Goal: Ask a question: Seek information or help from site administrators or community

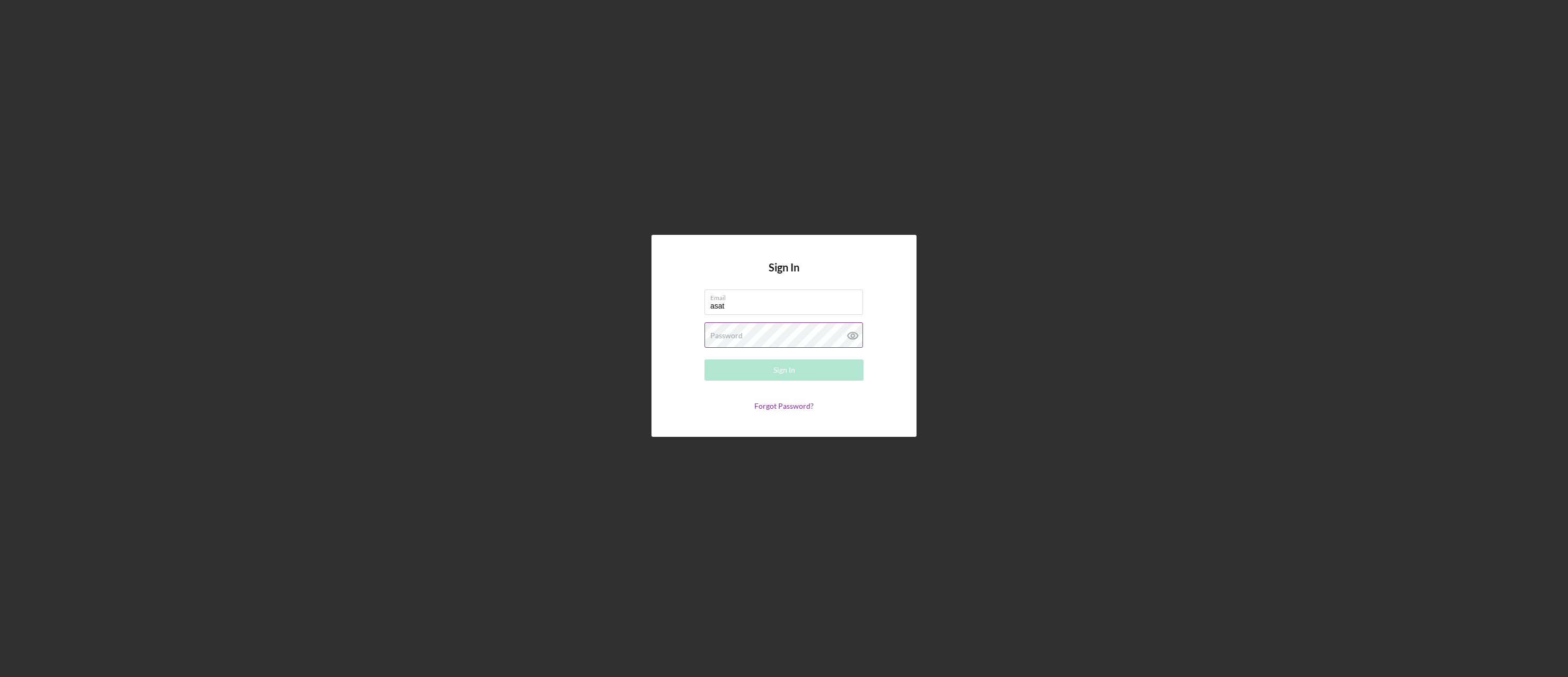
type input "[EMAIL_ADDRESS][DOMAIN_NAME]"
click at [783, 375] on div "Sign In" at bounding box center [784, 369] width 22 height 21
click at [616, 335] on div "Sign In Email [EMAIL_ADDRESS][DOMAIN_NAME] Password Sign In Forgot Password?" at bounding box center [784, 335] width 1558 height 671
click at [815, 374] on button "Sign In" at bounding box center [784, 369] width 159 height 21
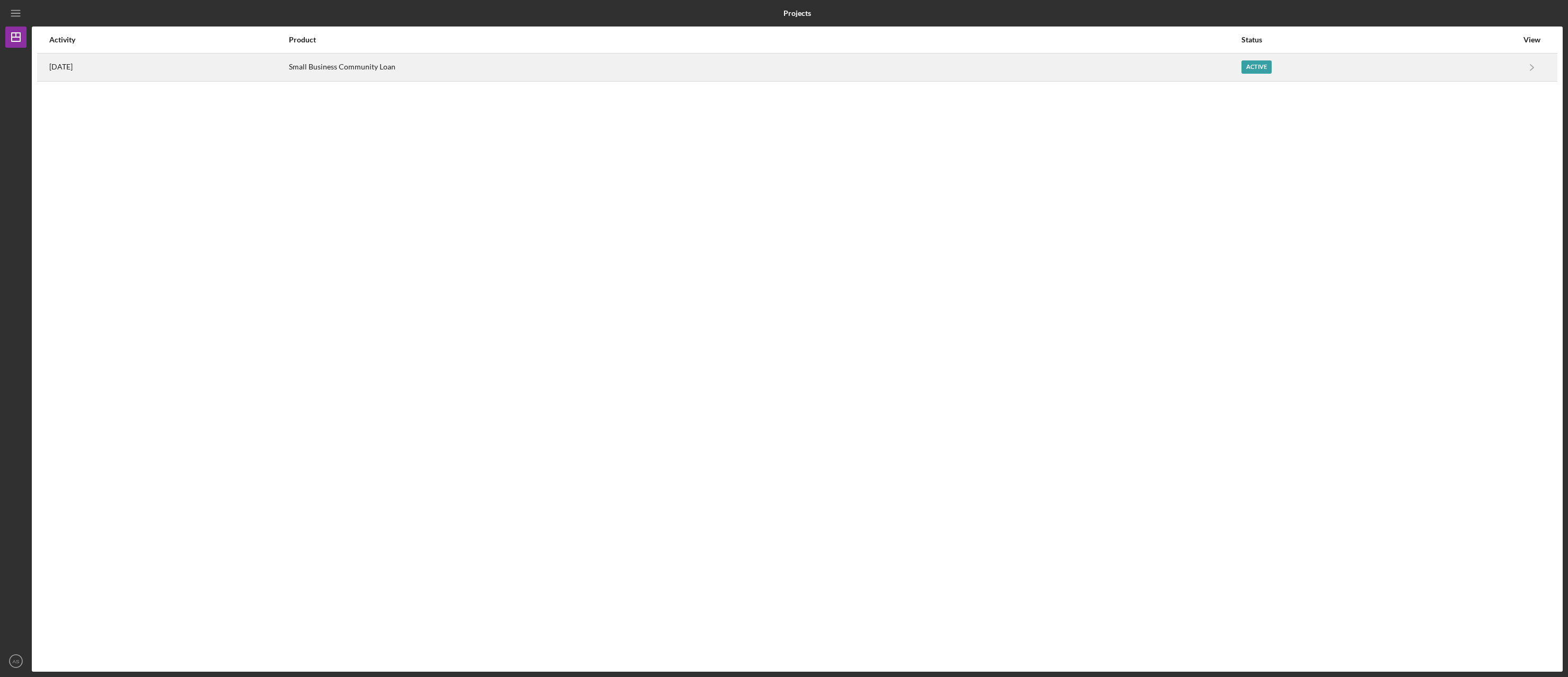
click at [1272, 70] on div "Active" at bounding box center [1257, 67] width 30 height 13
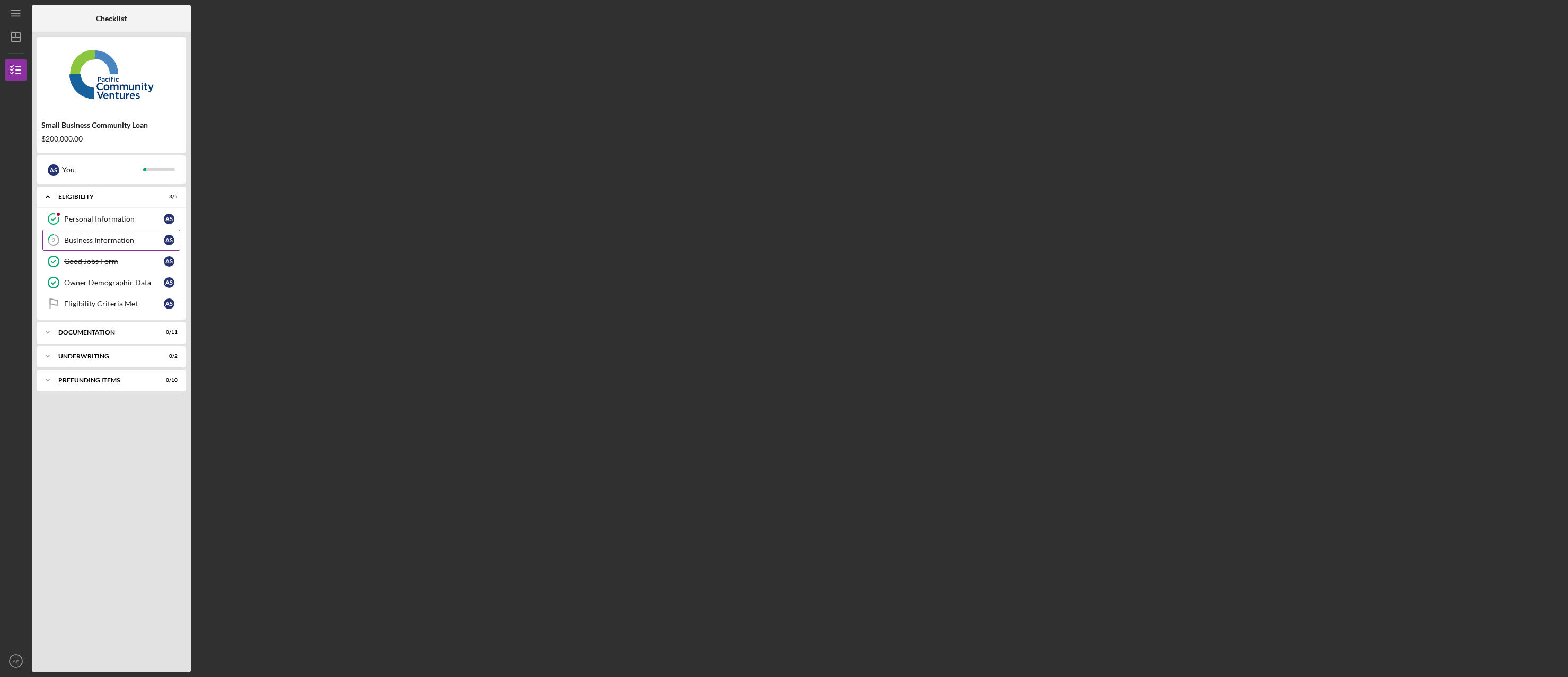
click at [92, 243] on div "Business Information" at bounding box center [113, 240] width 100 height 9
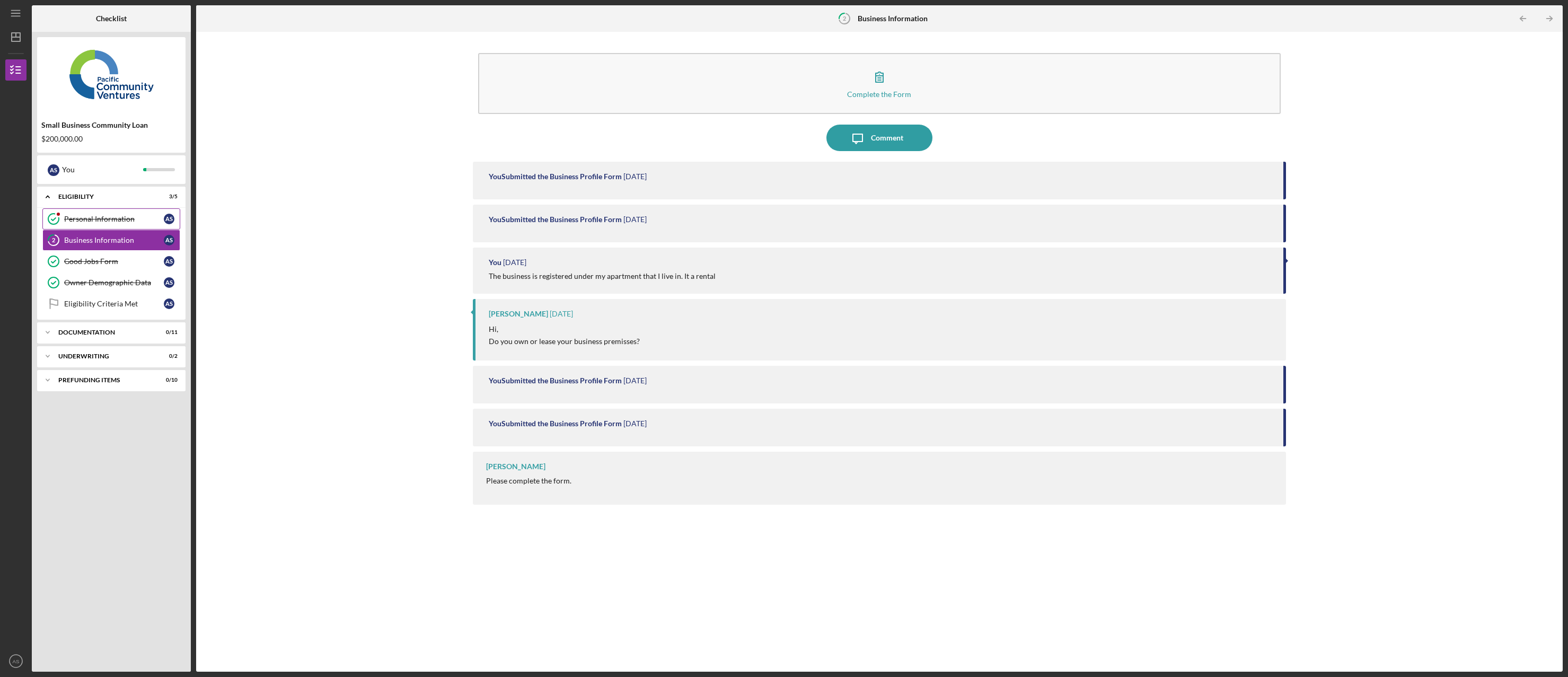
click at [129, 219] on div "Personal Information" at bounding box center [113, 218] width 100 height 9
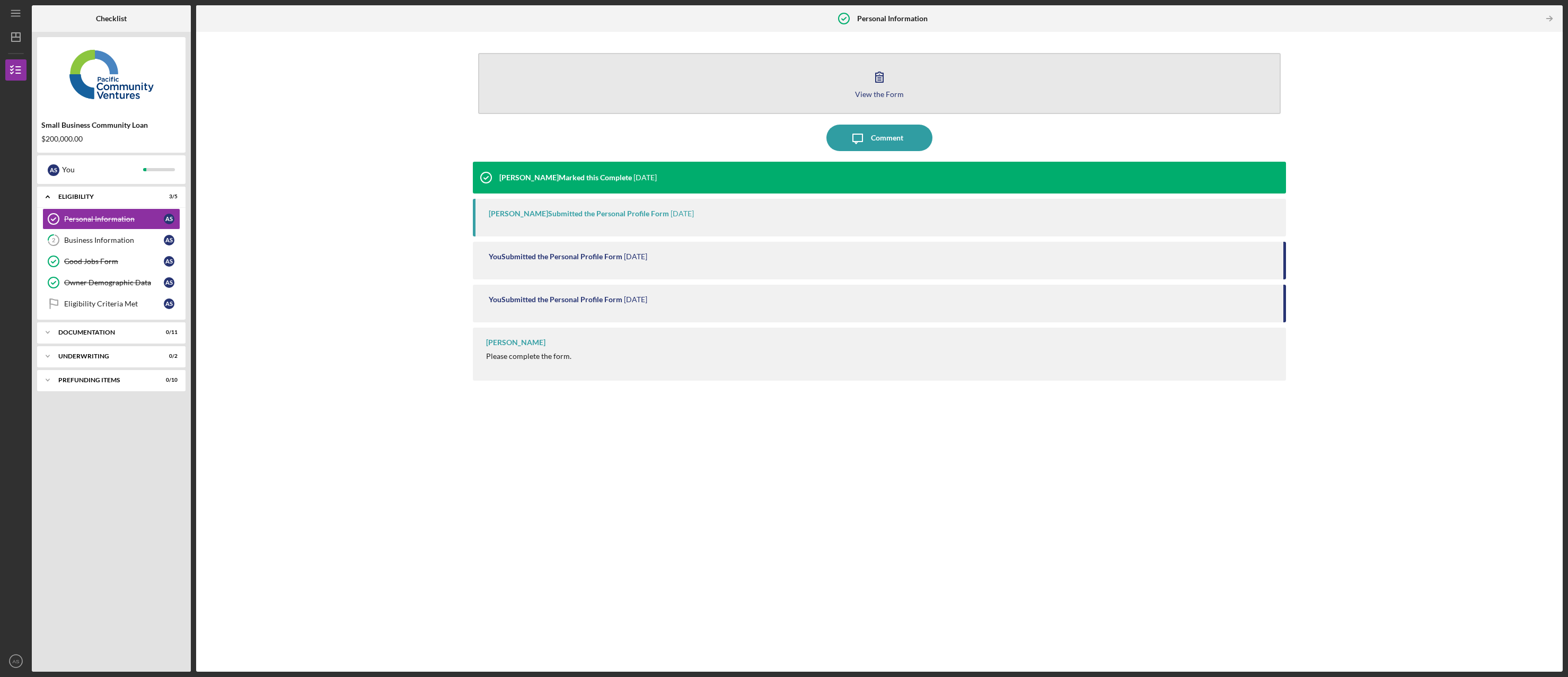
click at [865, 83] on button "View the Form Form" at bounding box center [879, 84] width 803 height 61
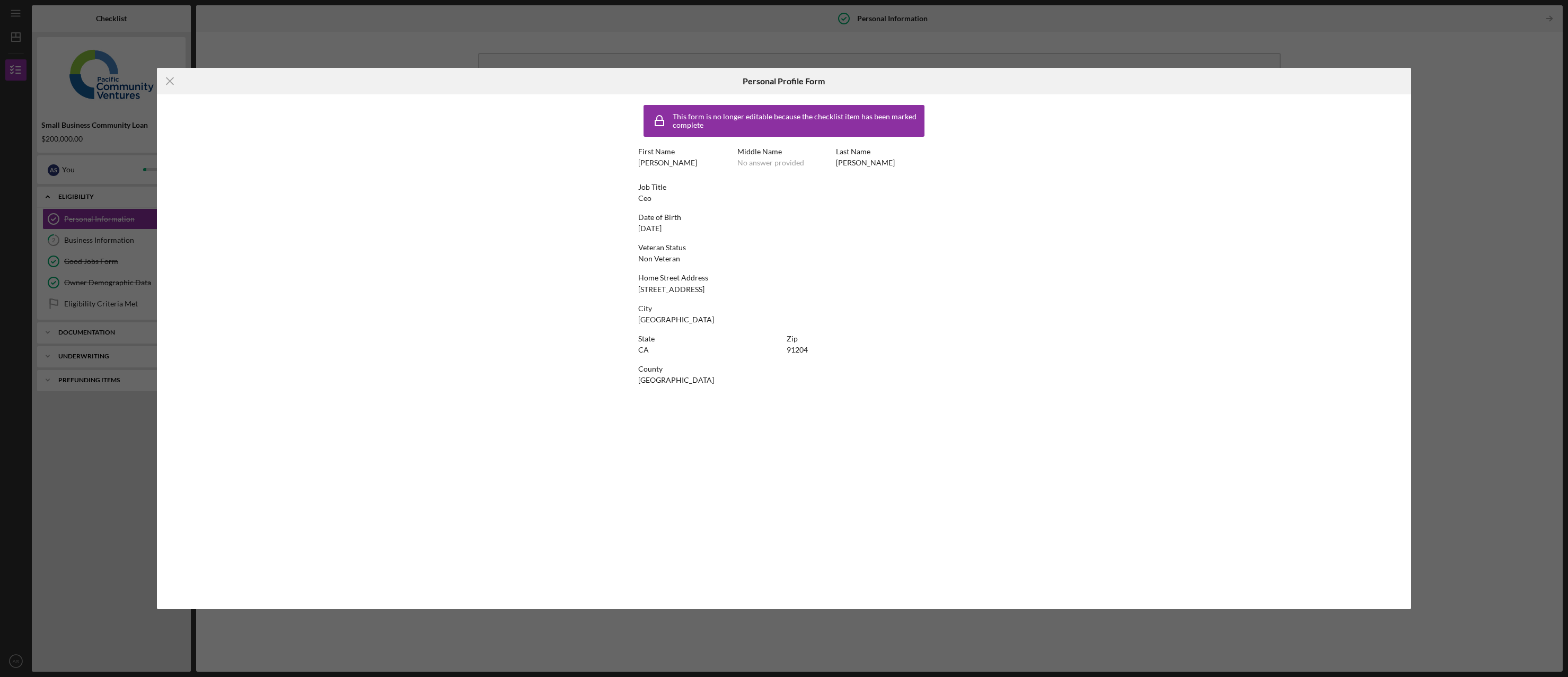
click at [1450, 196] on div "Icon/Menu Close Personal Profile Form This form is no longer editable because t…" at bounding box center [784, 338] width 1568 height 677
drag, startPoint x: 1450, startPoint y: 196, endPoint x: 1210, endPoint y: 148, distance: 244.8
click at [1438, 196] on div "Icon/Menu Close Personal Profile Form This form is no longer editable because t…" at bounding box center [784, 338] width 1568 height 677
click at [475, 43] on div "Icon/Menu Close Personal Profile Form This form is no longer editable because t…" at bounding box center [784, 338] width 1568 height 677
click at [175, 82] on icon "Icon/Menu Close" at bounding box center [170, 81] width 27 height 27
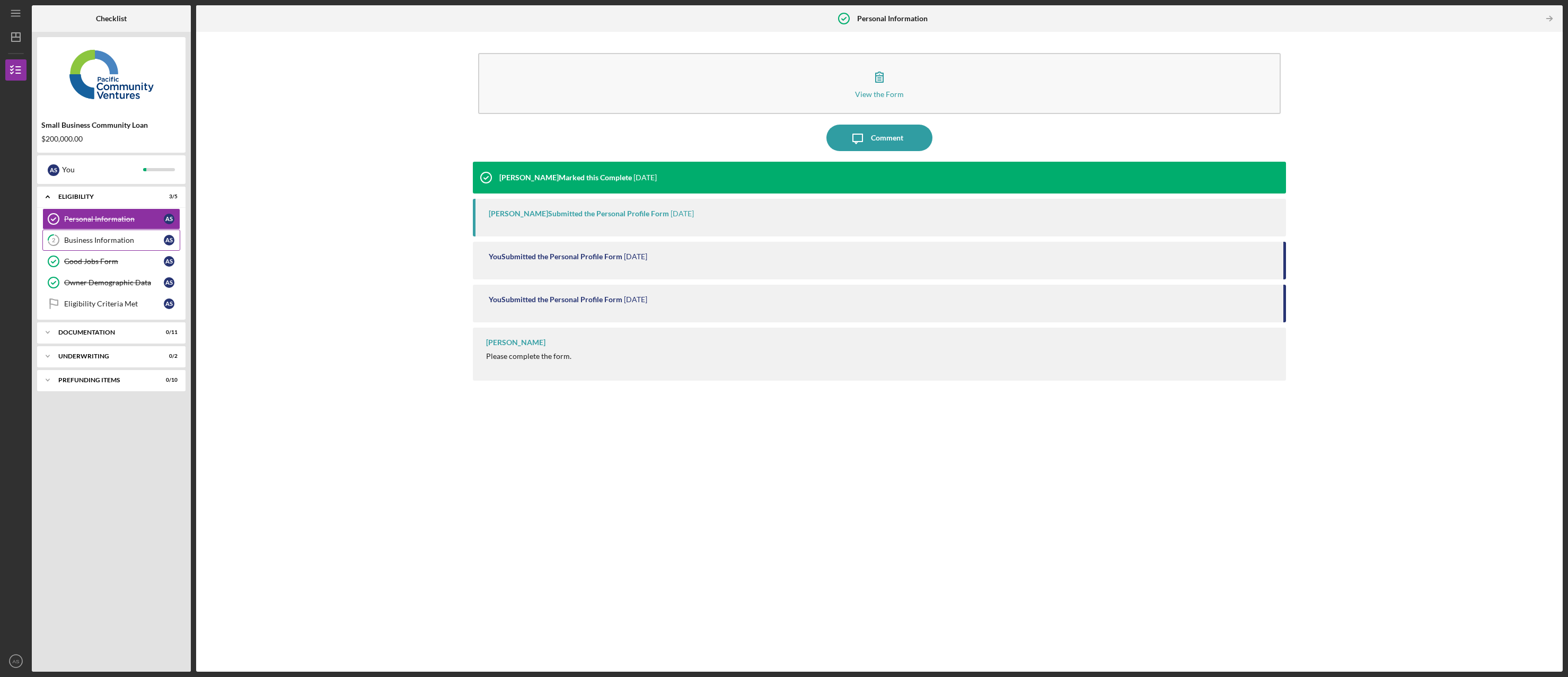
click at [107, 243] on div "Business Information" at bounding box center [113, 240] width 100 height 9
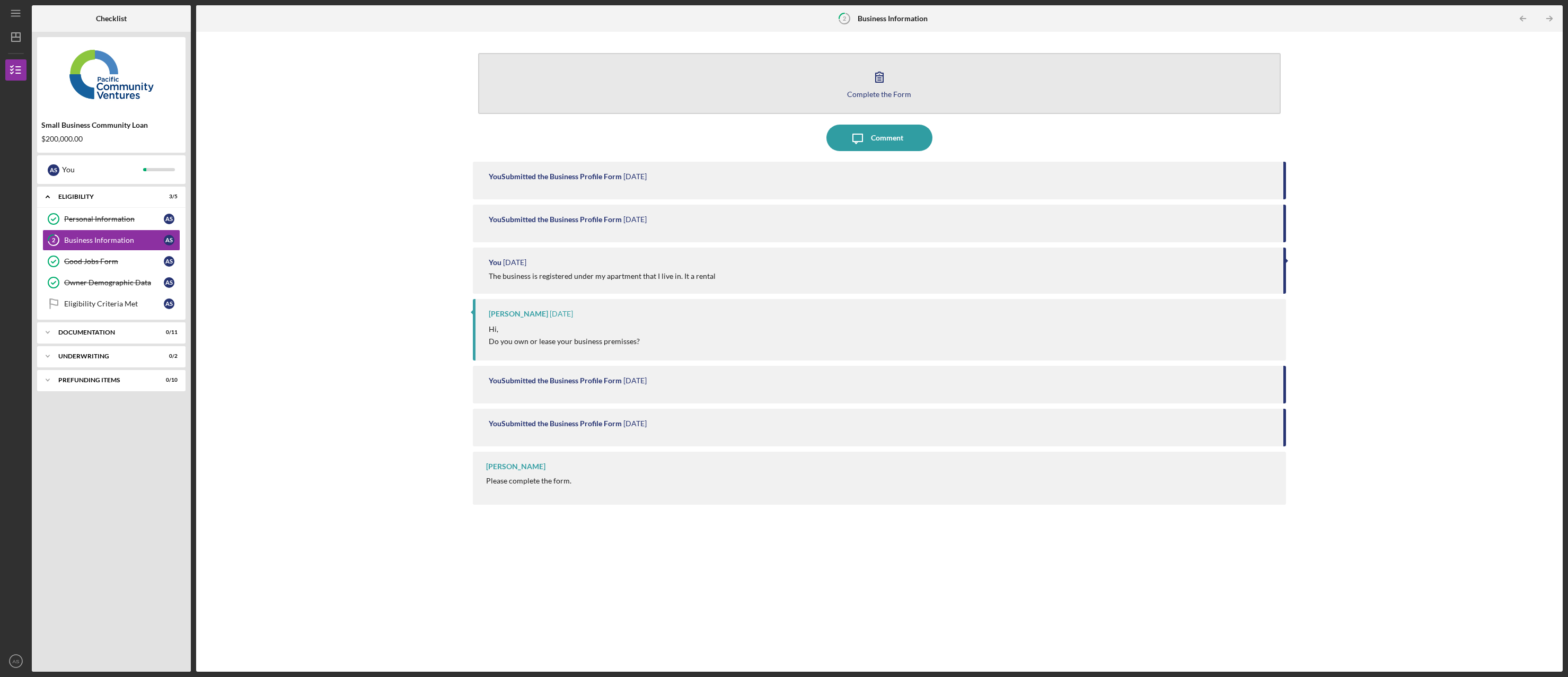
click at [878, 90] on div "Complete the Form" at bounding box center [879, 94] width 64 height 8
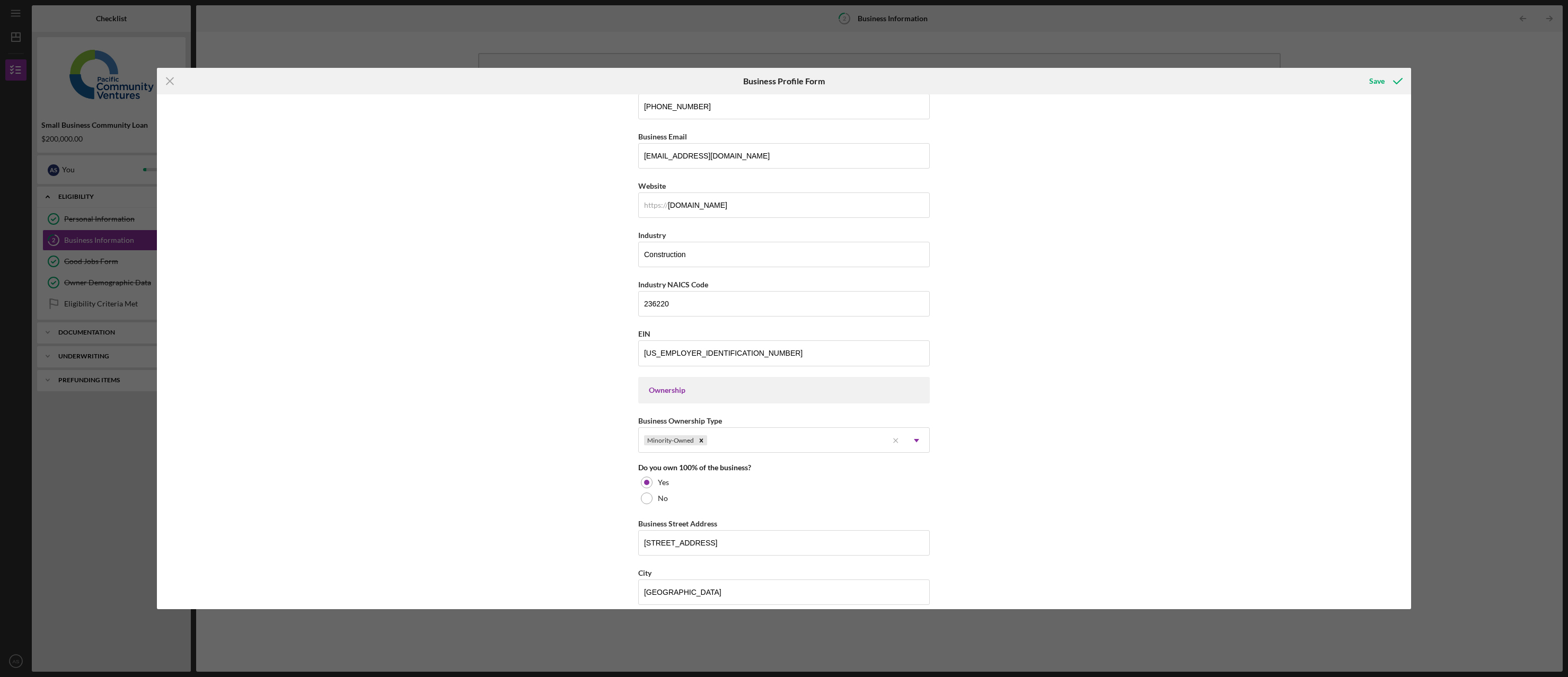
scroll to position [568, 0]
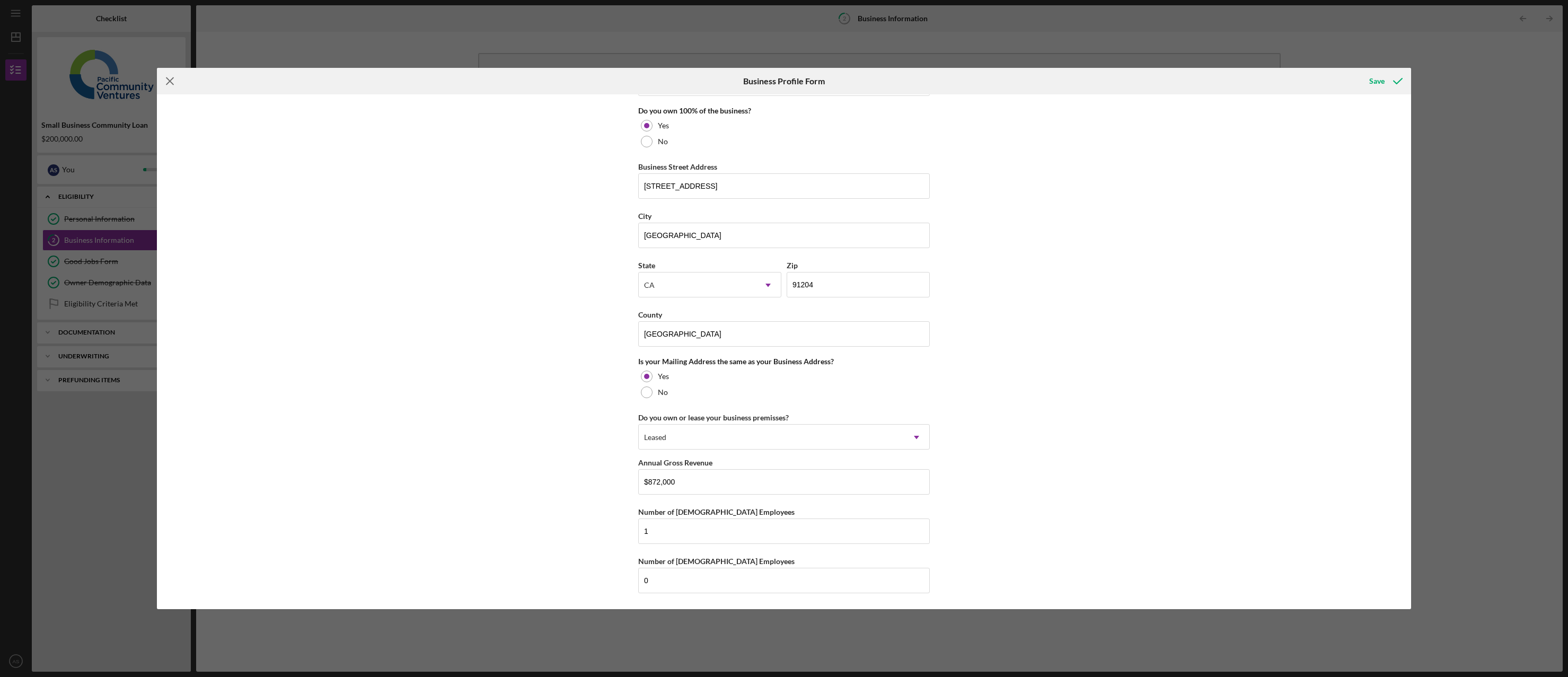
click at [166, 80] on icon "Icon/Menu Close" at bounding box center [170, 81] width 27 height 27
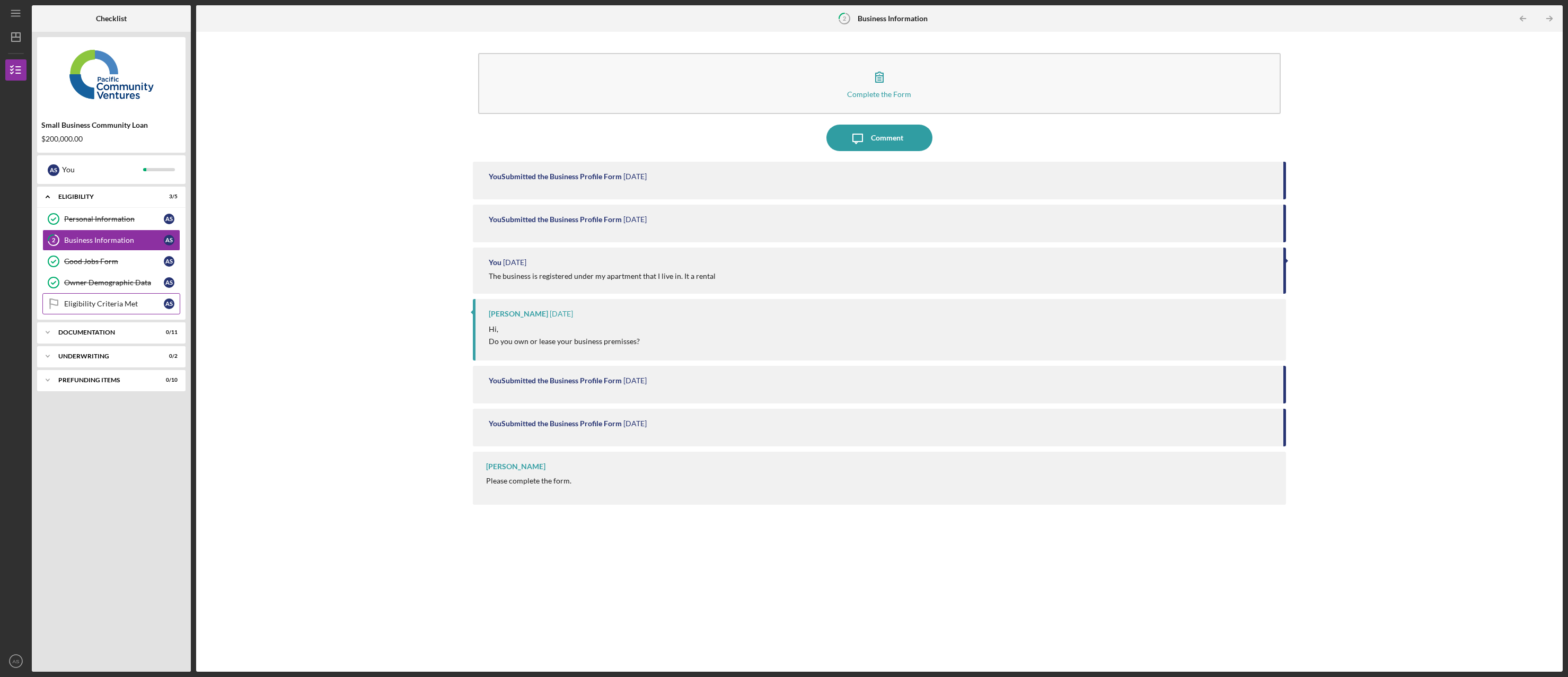
click at [129, 306] on div "Eligibility Criteria Met" at bounding box center [113, 304] width 100 height 9
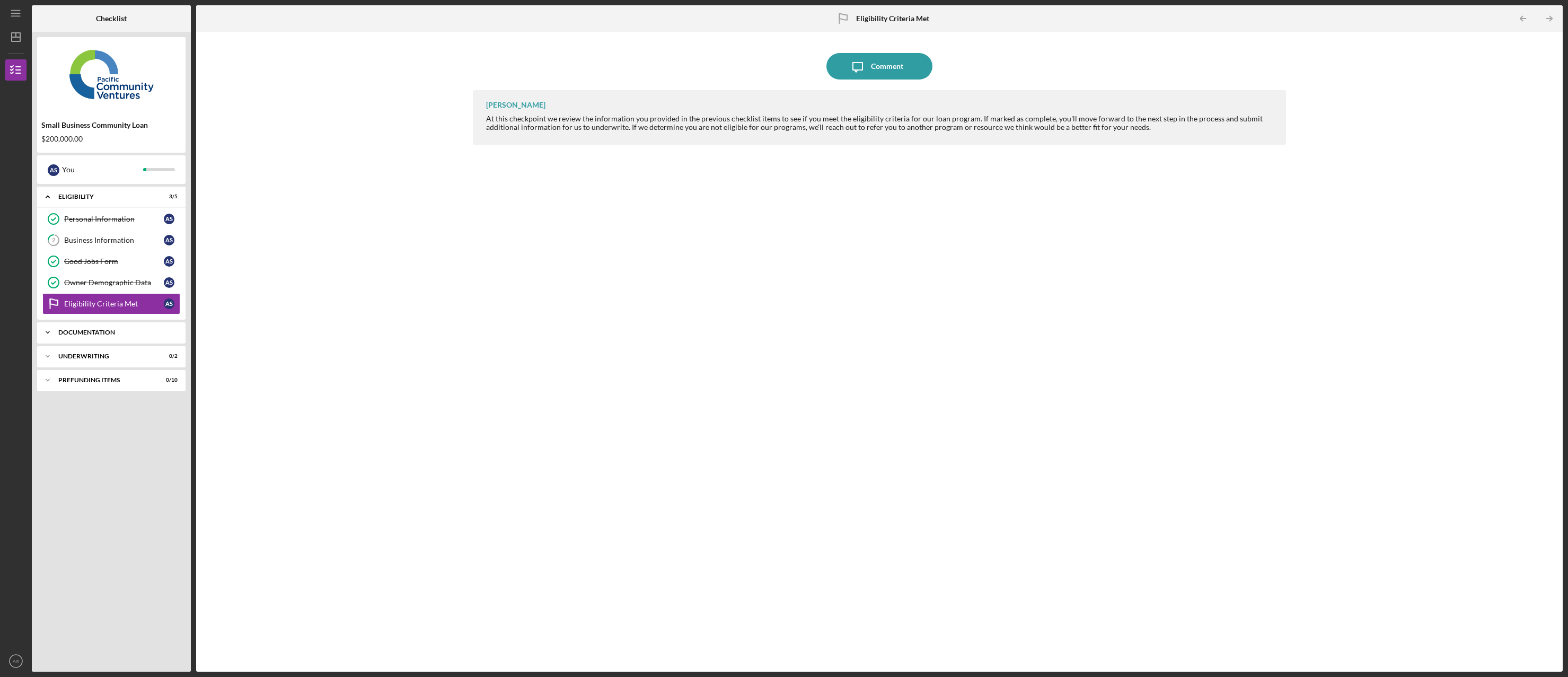
click at [135, 330] on div "Documentation" at bounding box center [115, 332] width 114 height 7
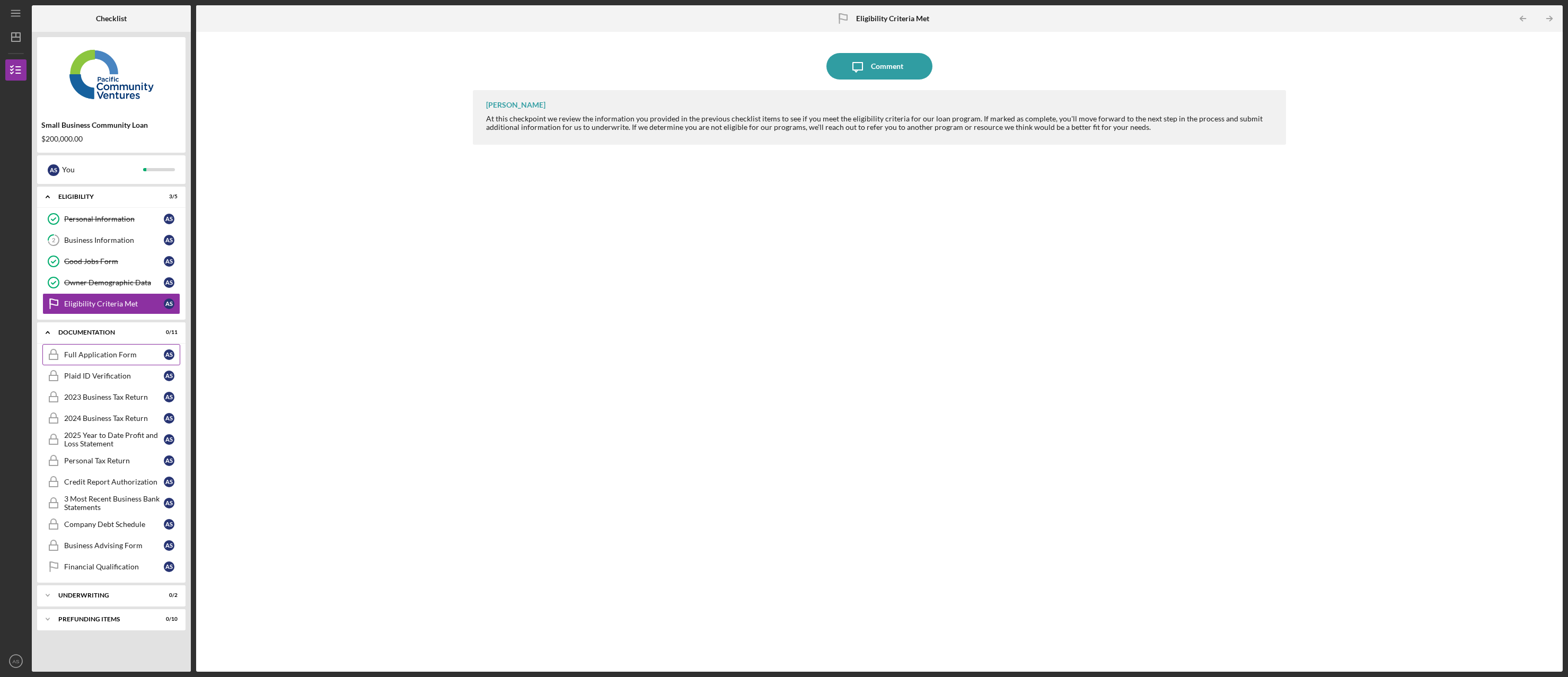
click at [127, 358] on div "Full Application Form" at bounding box center [113, 354] width 100 height 9
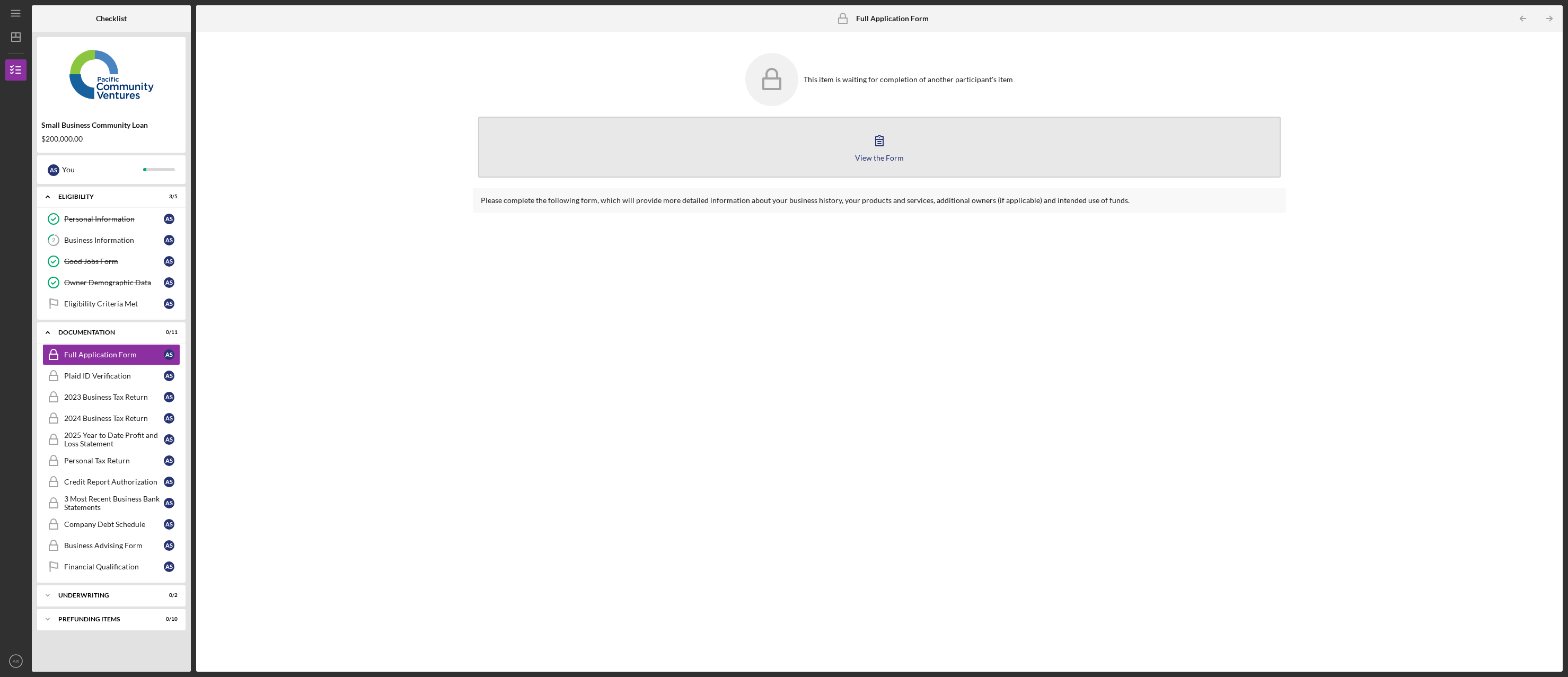
click at [881, 161] on div "View the Form" at bounding box center [879, 157] width 49 height 8
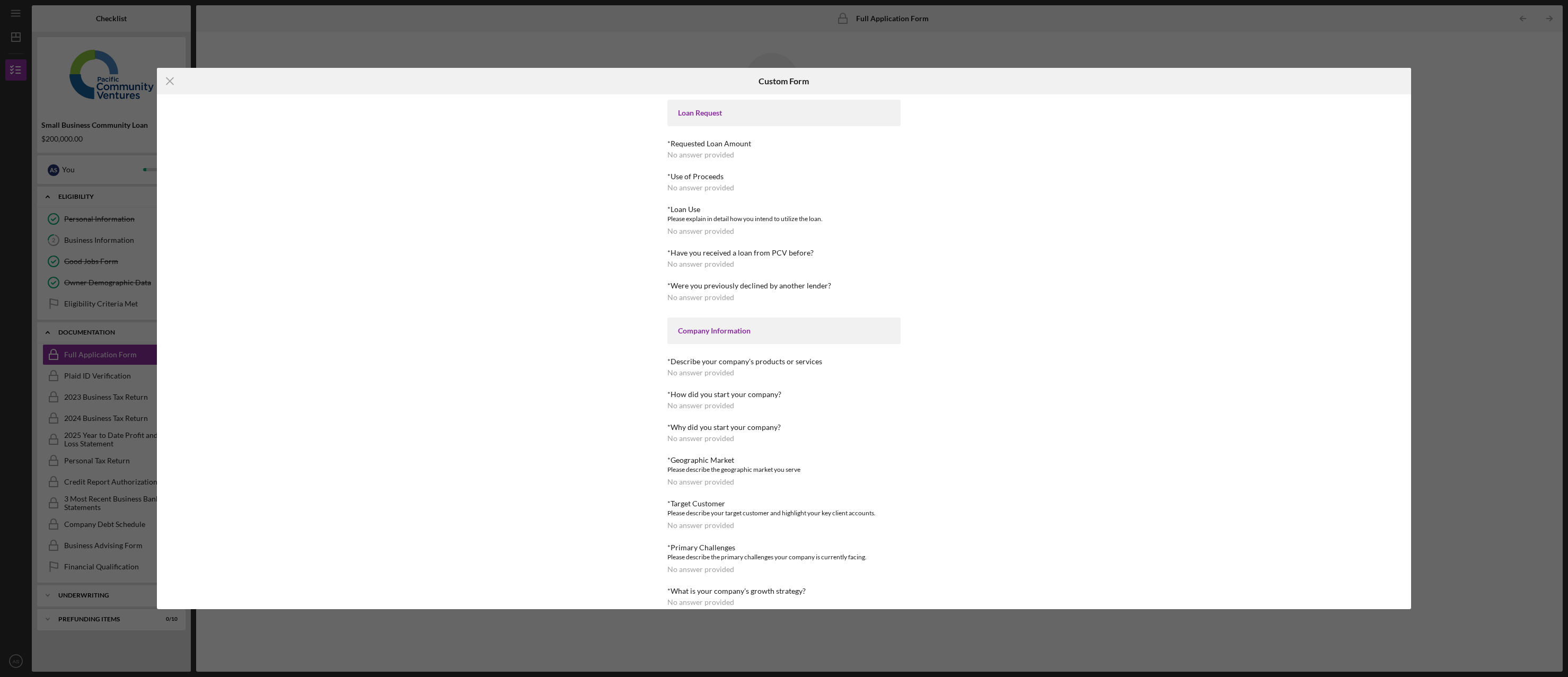
scroll to position [318, 0]
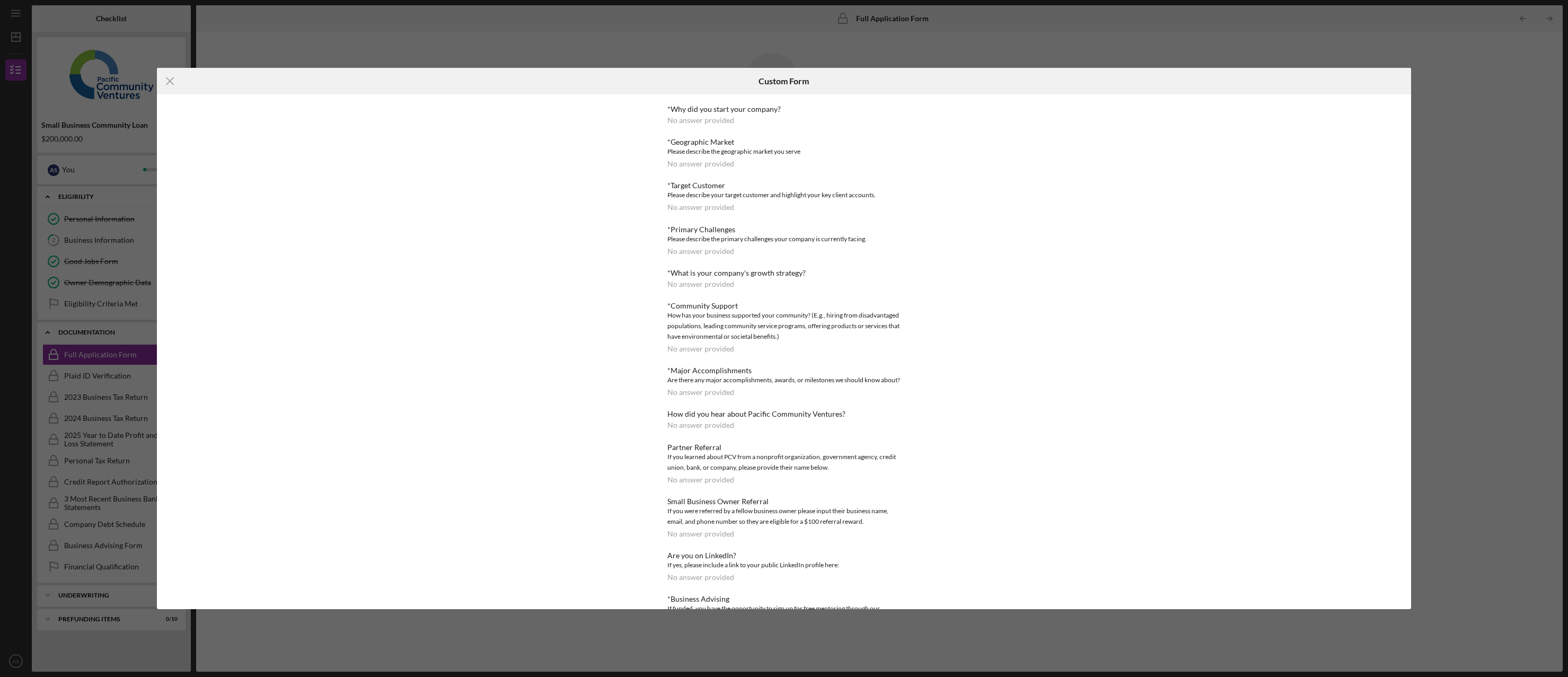
drag, startPoint x: 751, startPoint y: 379, endPoint x: 738, endPoint y: 340, distance: 41.1
click at [749, 379] on div "Are there any major accomplishments, awards, or milestones we should know about?" at bounding box center [784, 380] width 233 height 10
click at [731, 332] on div "How has your business supported your community? (E.g., hiring from disadvantage…" at bounding box center [784, 326] width 233 height 31
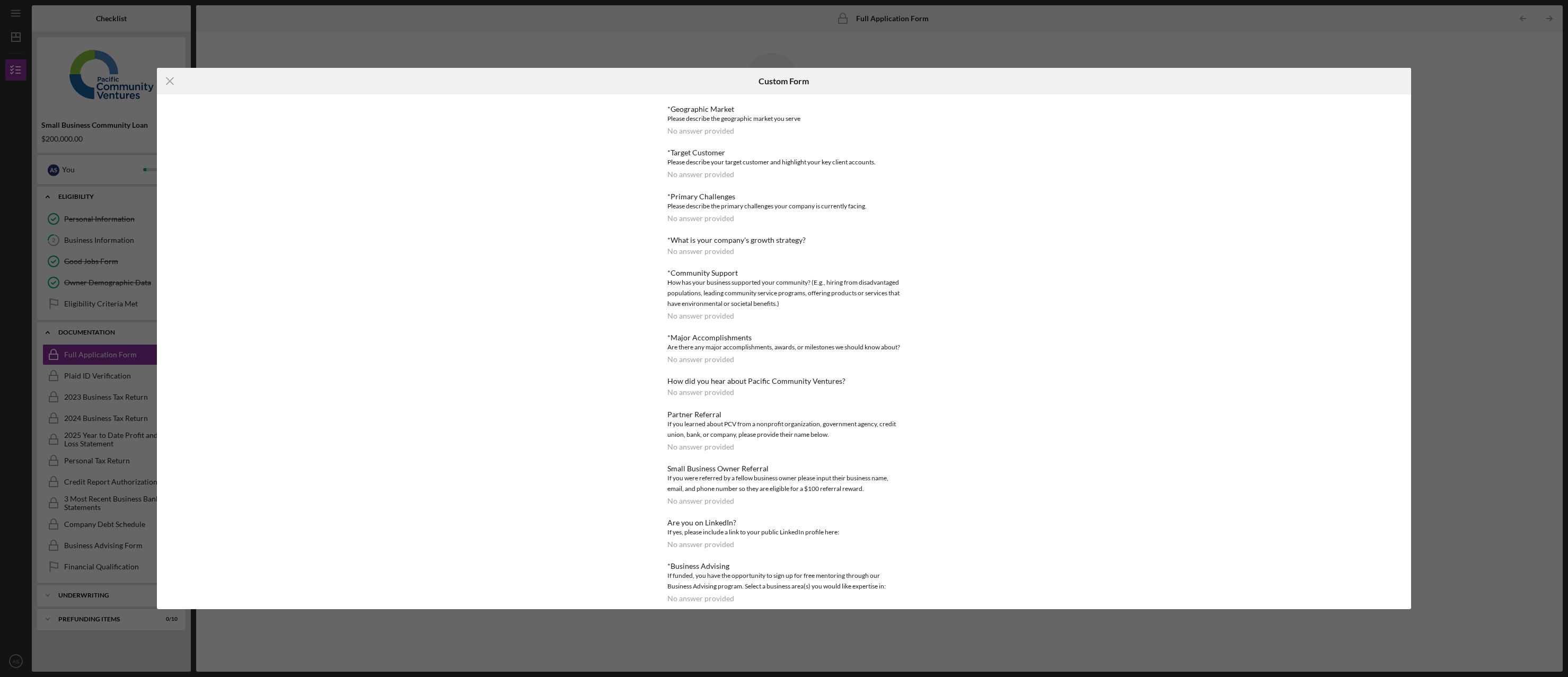
scroll to position [361, 0]
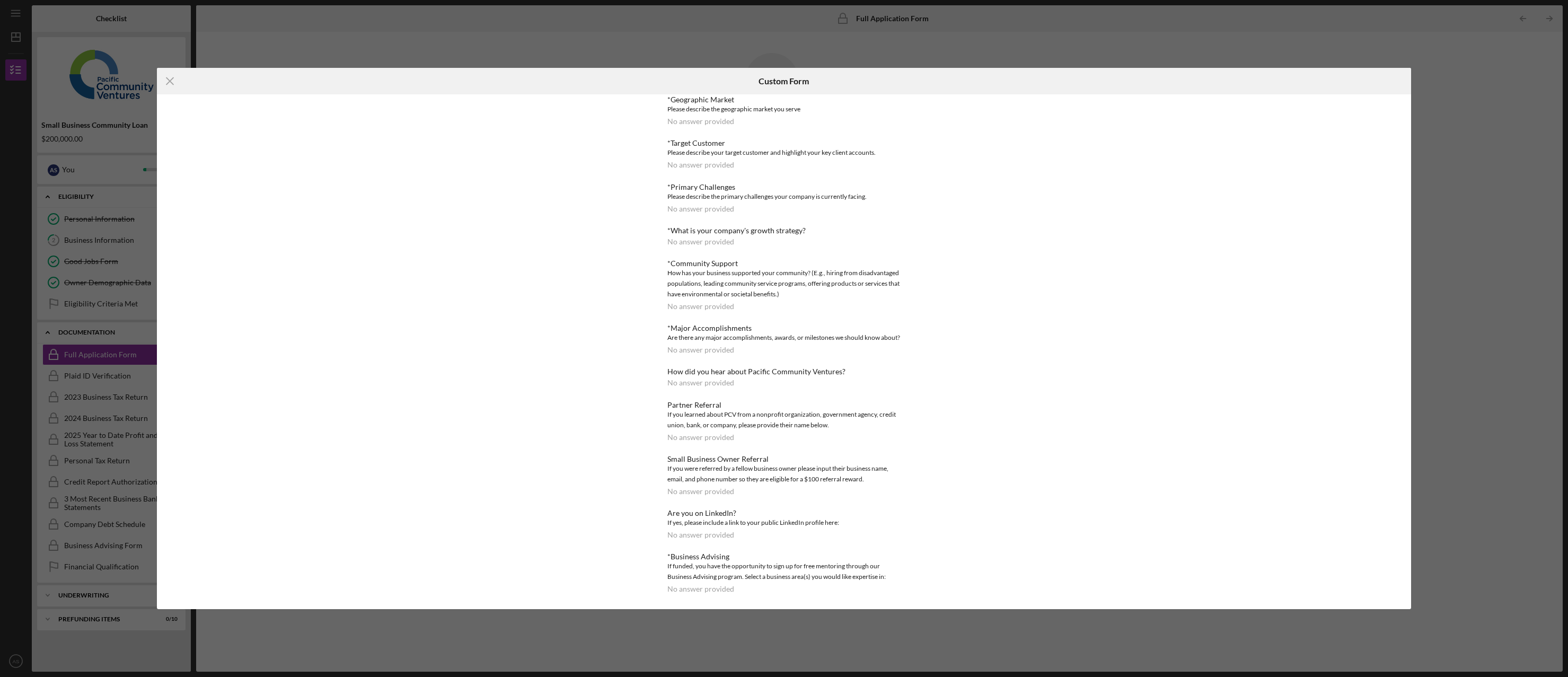
click at [442, 45] on div "Icon/Menu Close Custom Form Loan Request *Requested Loan Amount No answer provi…" at bounding box center [784, 338] width 1568 height 677
click at [438, 42] on div "Icon/Menu Close Custom Form Loan Request *Requested Loan Amount No answer provi…" at bounding box center [784, 338] width 1568 height 677
click at [168, 80] on icon "Icon/Menu Close" at bounding box center [170, 81] width 27 height 27
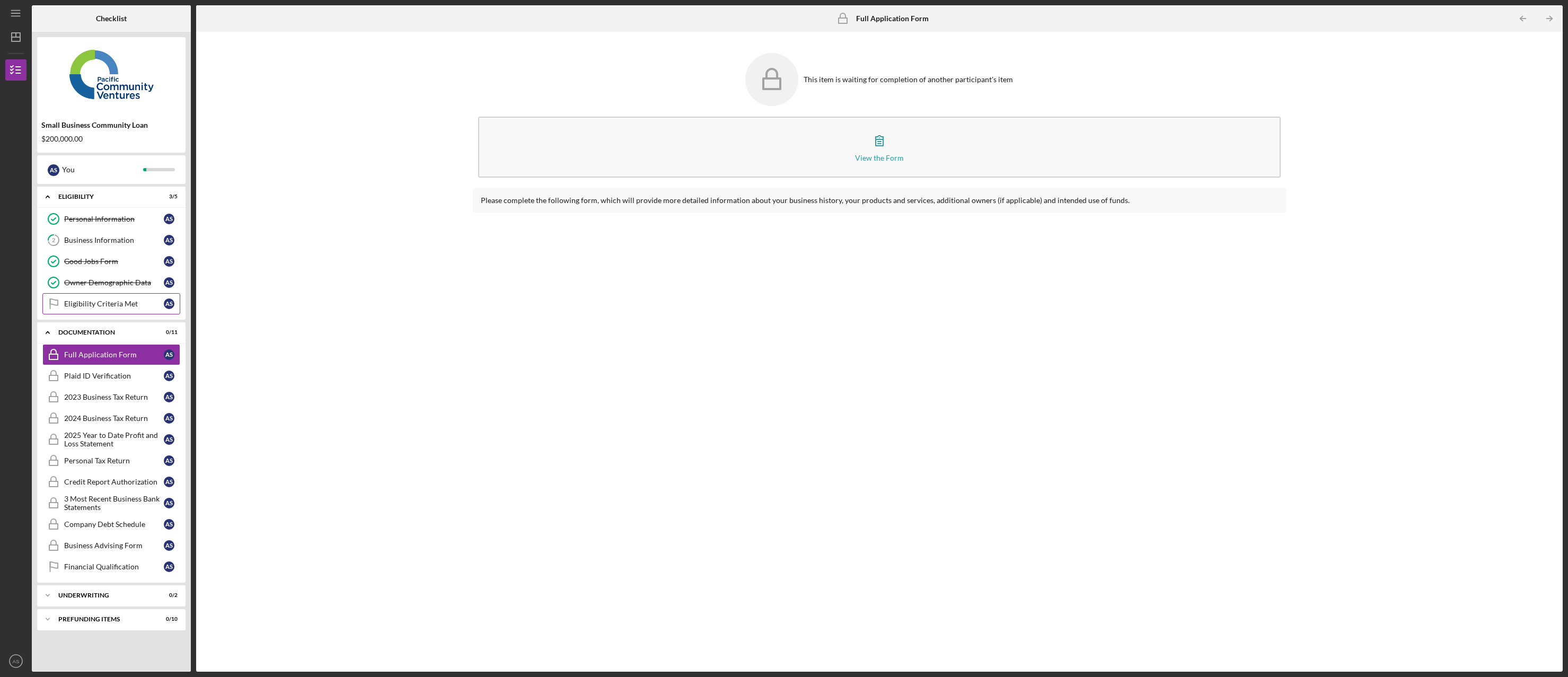
click at [124, 306] on div "Eligibility Criteria Met" at bounding box center [113, 304] width 100 height 9
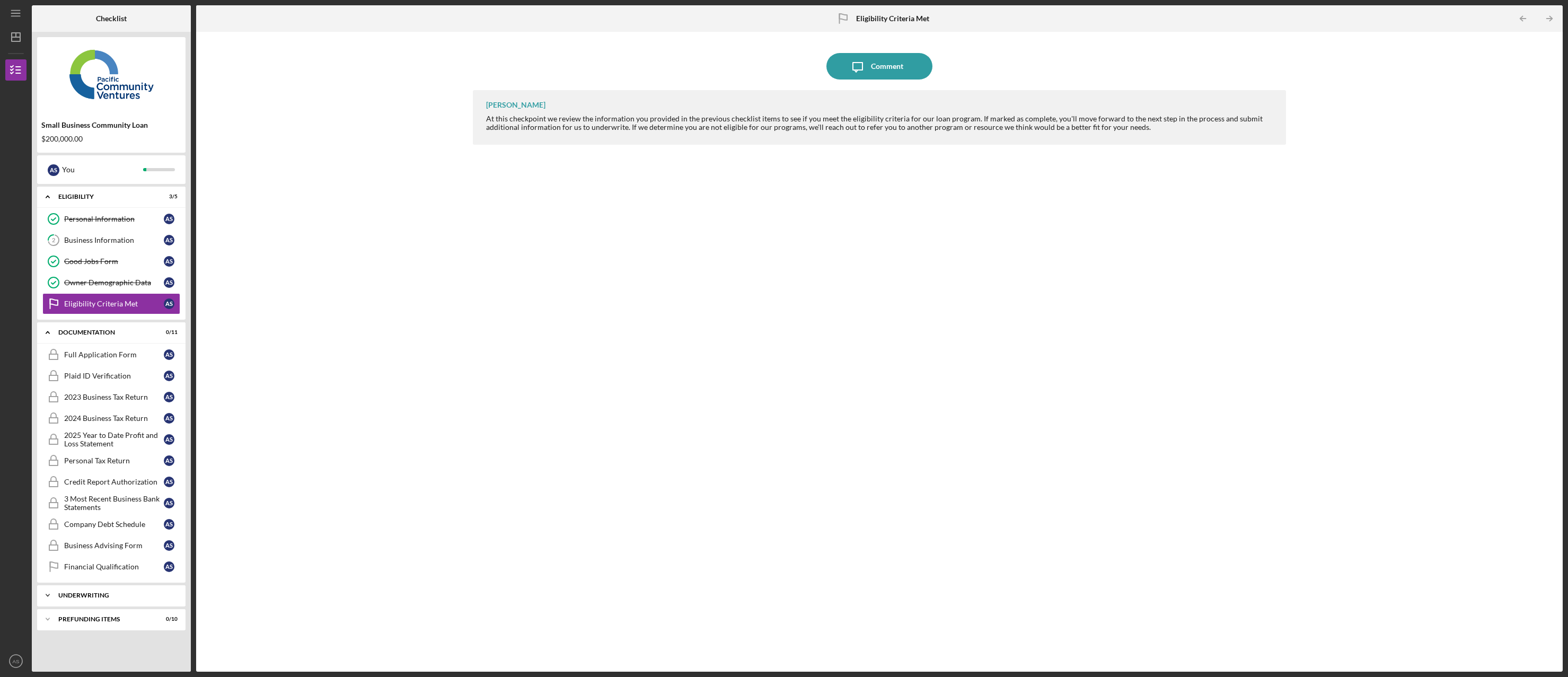
click at [110, 595] on div "Underwriting" at bounding box center [115, 595] width 114 height 7
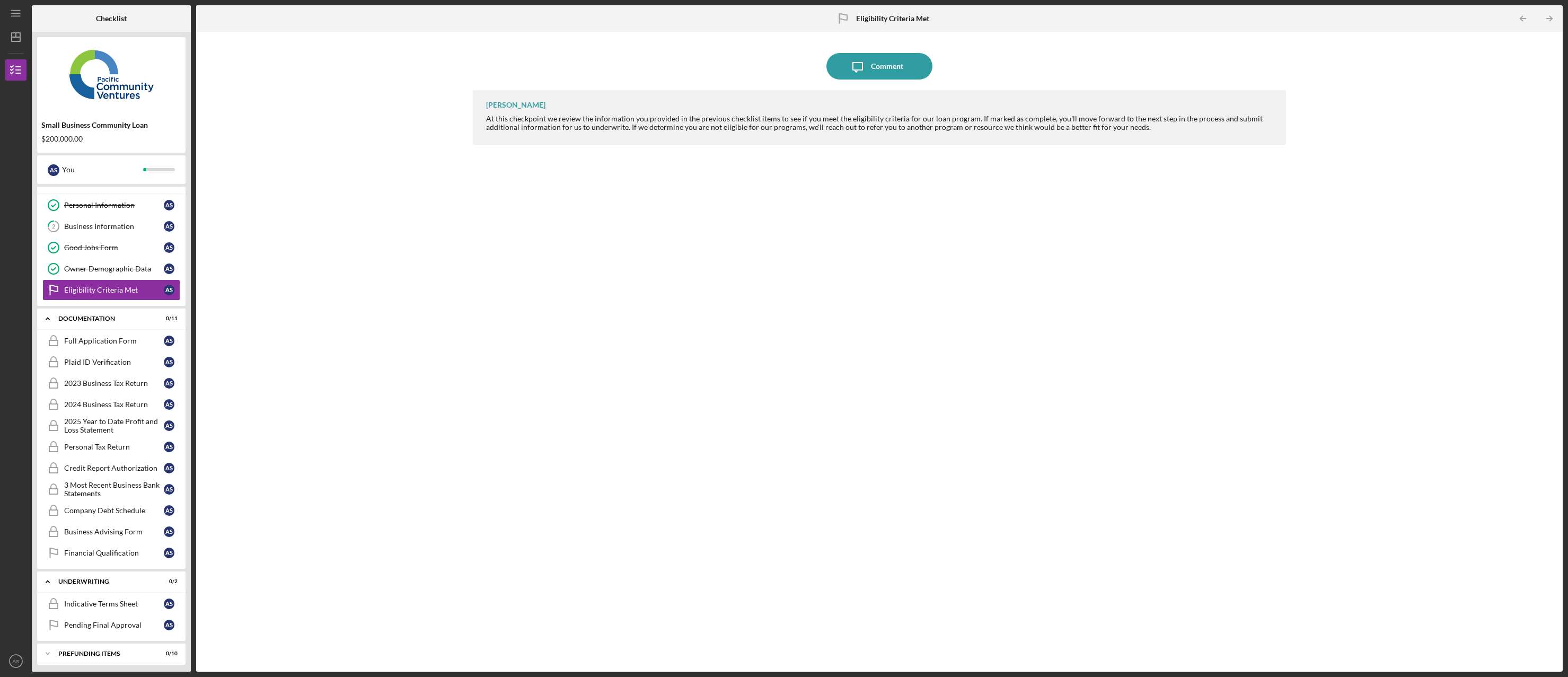
scroll to position [17, 0]
click at [138, 651] on div "Prefunding Items" at bounding box center [115, 649] width 114 height 7
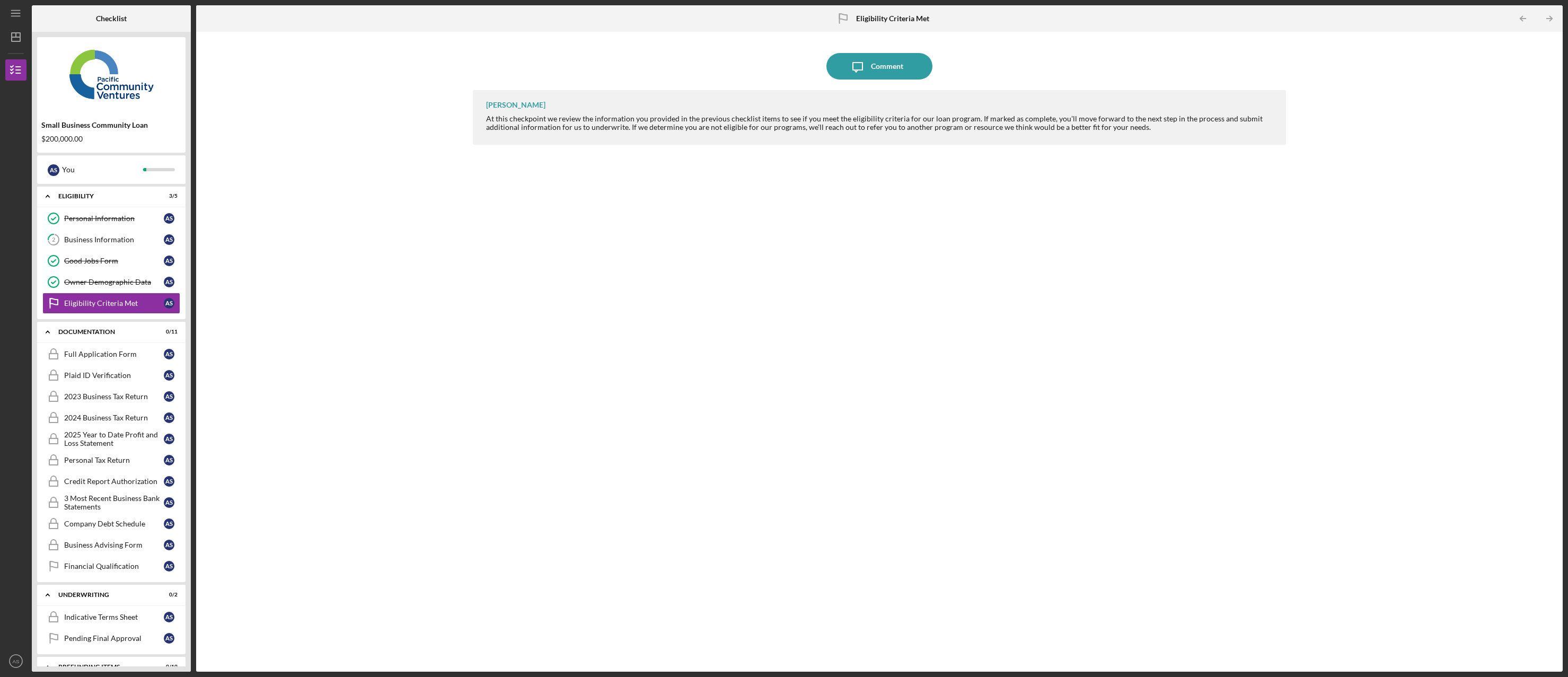
scroll to position [0, 0]
click at [96, 245] on div "Business Information" at bounding box center [113, 240] width 100 height 9
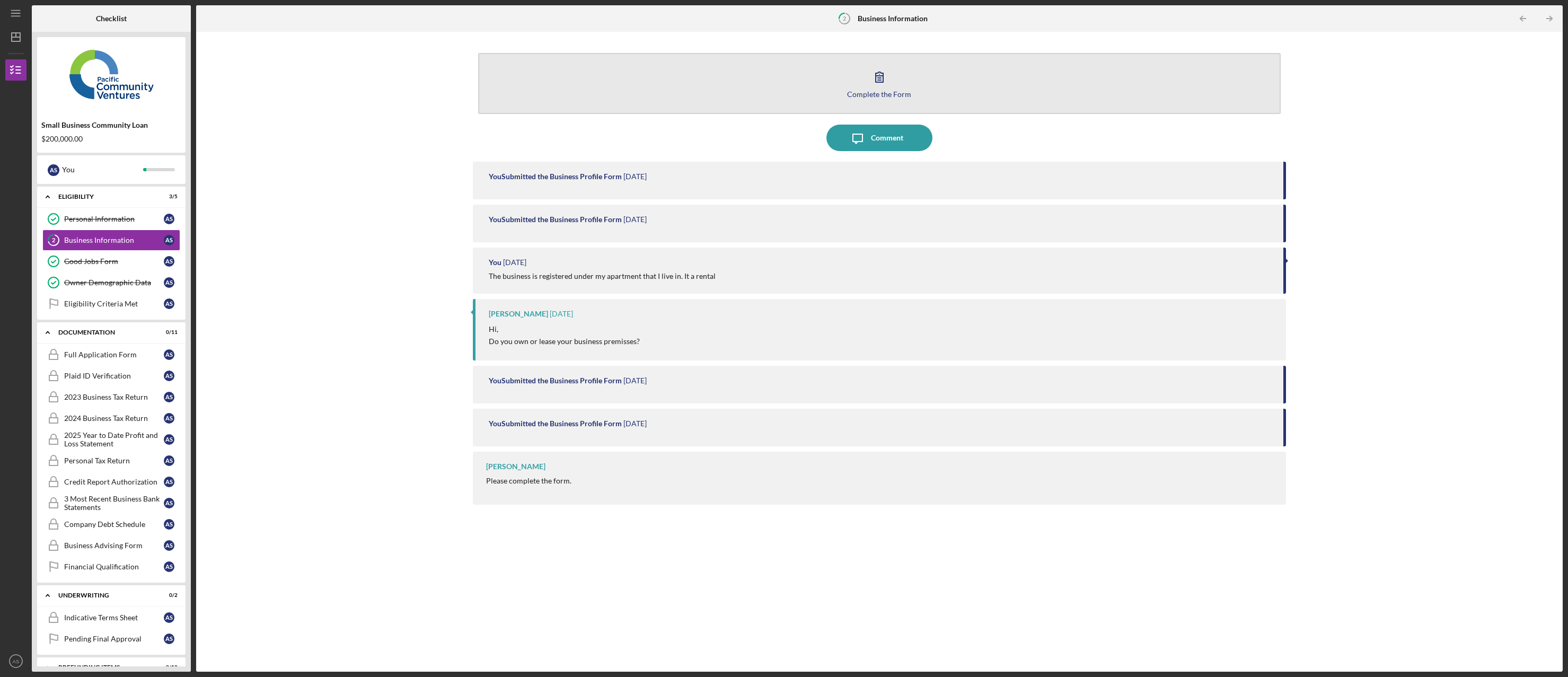
click at [876, 95] on div "Complete the Form" at bounding box center [879, 94] width 64 height 8
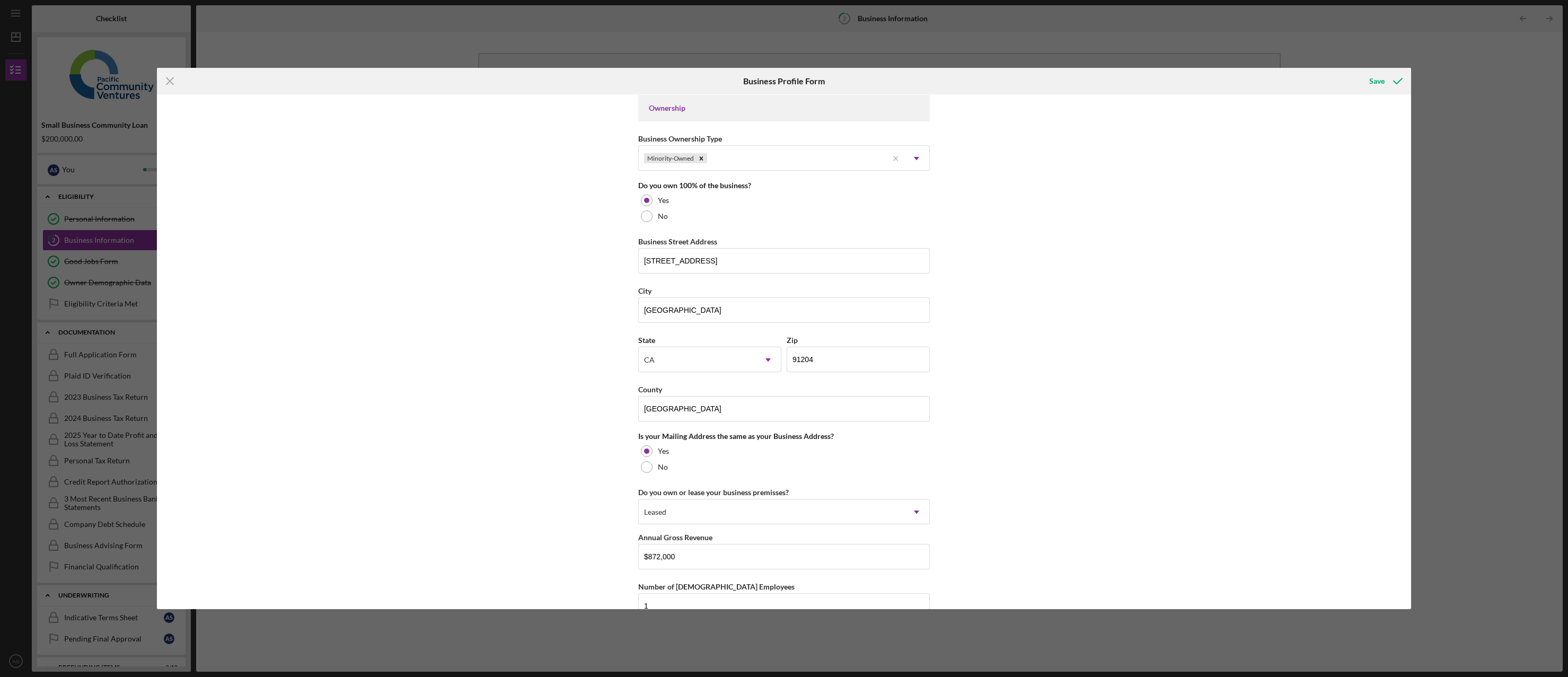
scroll to position [568, 0]
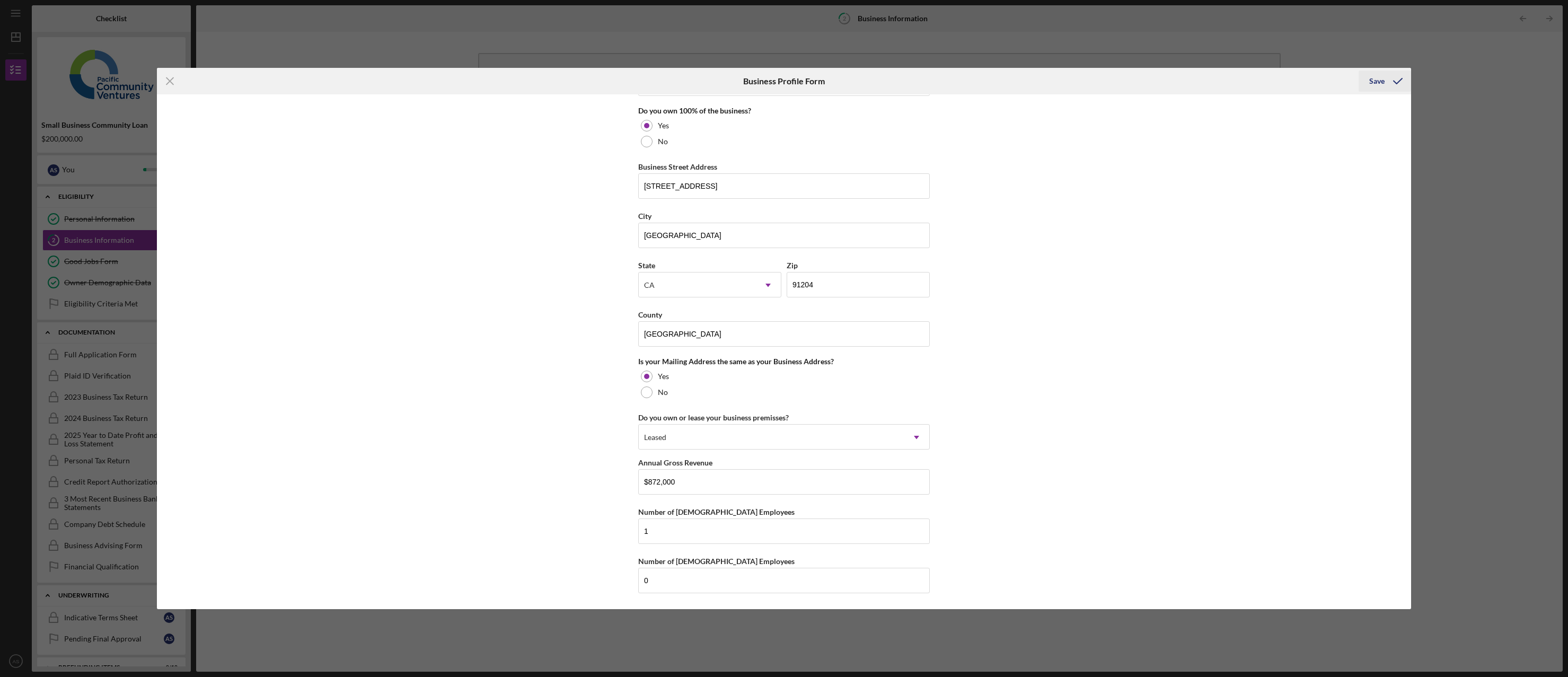
click at [1381, 81] on div "Save" at bounding box center [1377, 81] width 15 height 21
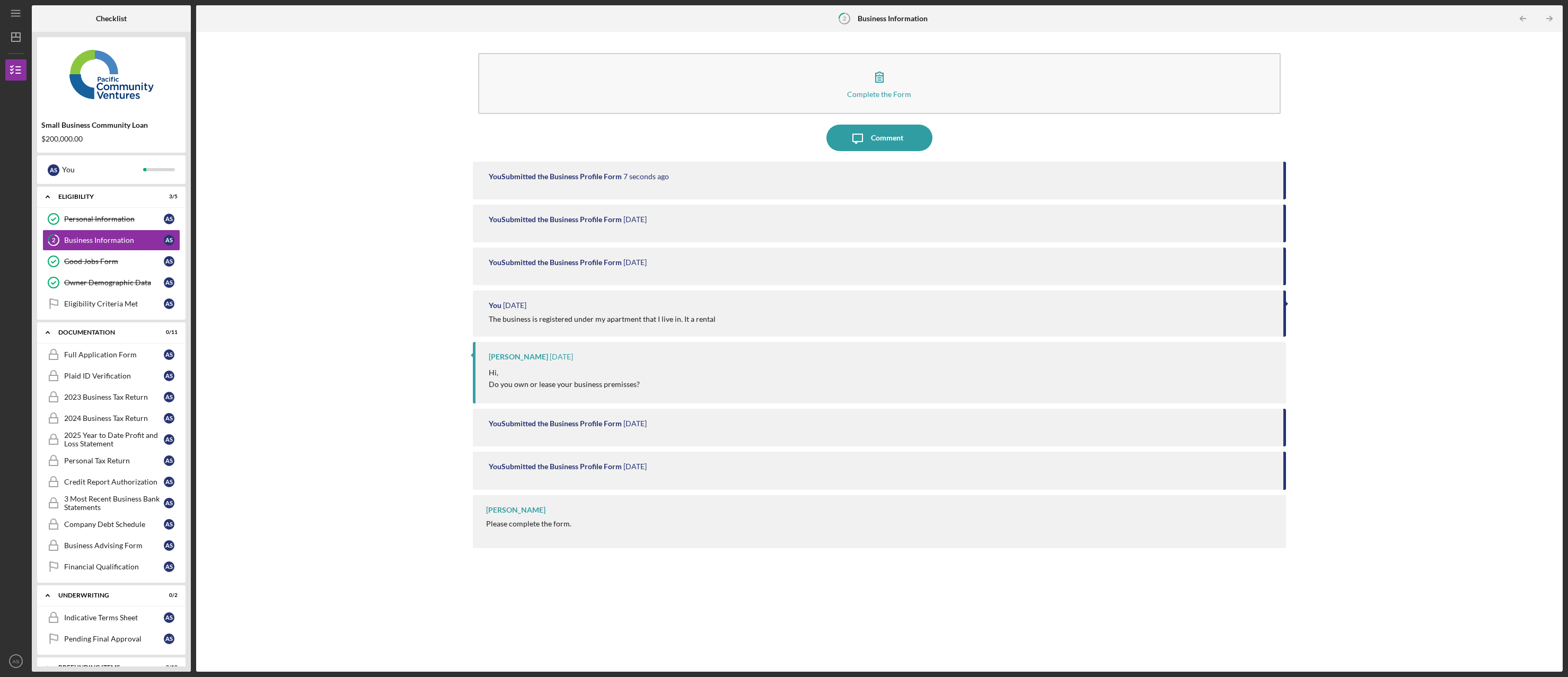
click at [530, 531] on div "[PERSON_NAME] Please complete the form." at bounding box center [880, 522] width 814 height 53
click at [536, 525] on div "Please complete the form." at bounding box center [528, 524] width 86 height 9
click at [525, 464] on div "You Submitted the Business Profile Form" at bounding box center [555, 466] width 133 height 9
click at [663, 473] on div "You Submitted the Business Profile Form [DATE]" at bounding box center [880, 470] width 814 height 38
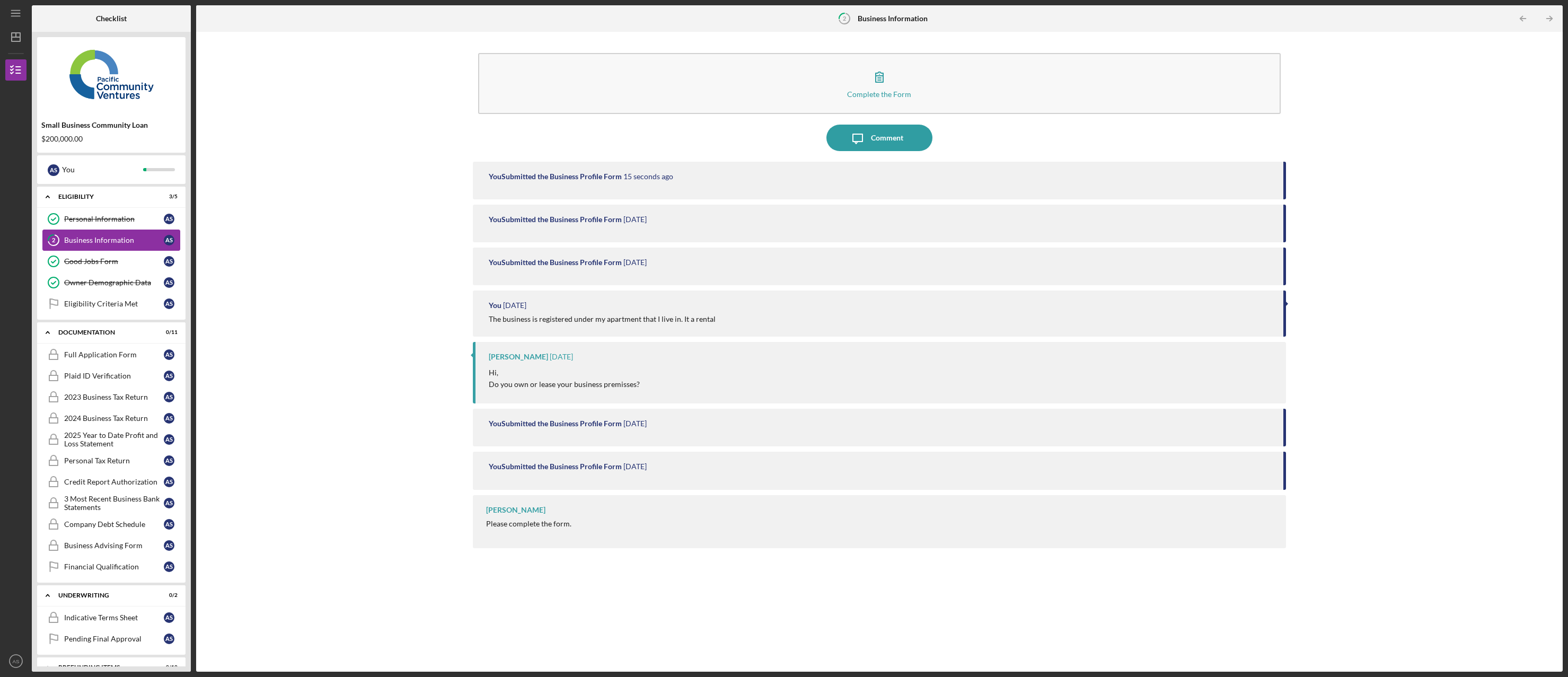
click at [114, 241] on div "Business Information" at bounding box center [113, 240] width 100 height 9
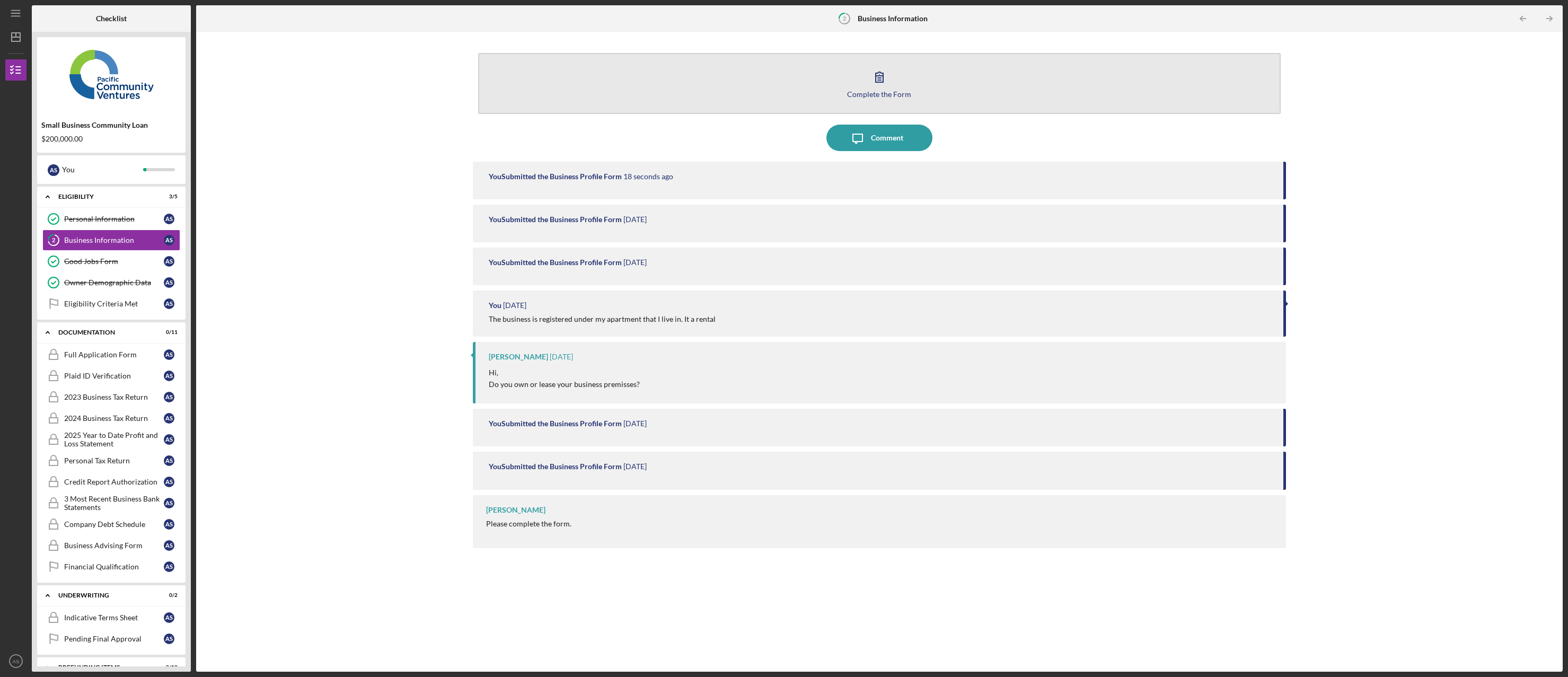
click at [887, 87] on icon "button" at bounding box center [880, 77] width 27 height 27
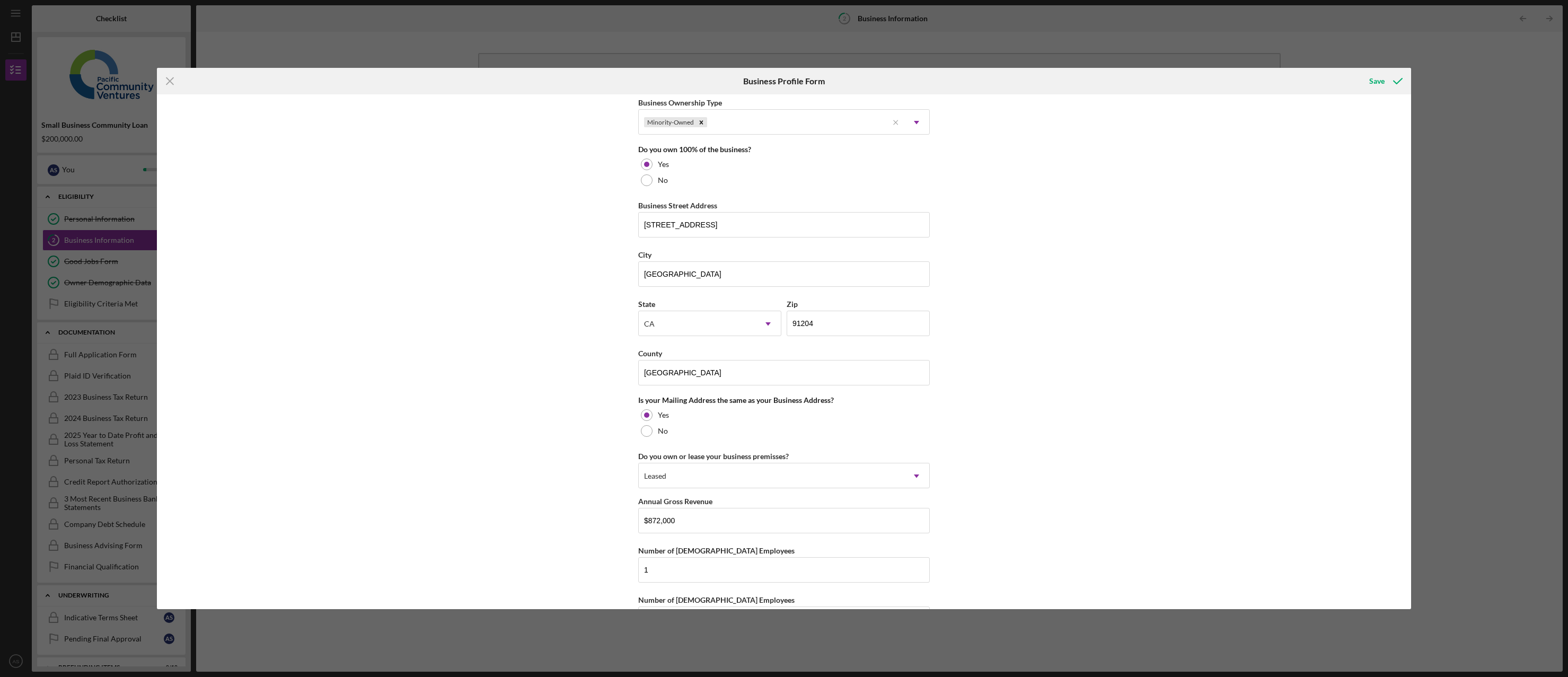
scroll to position [568, 0]
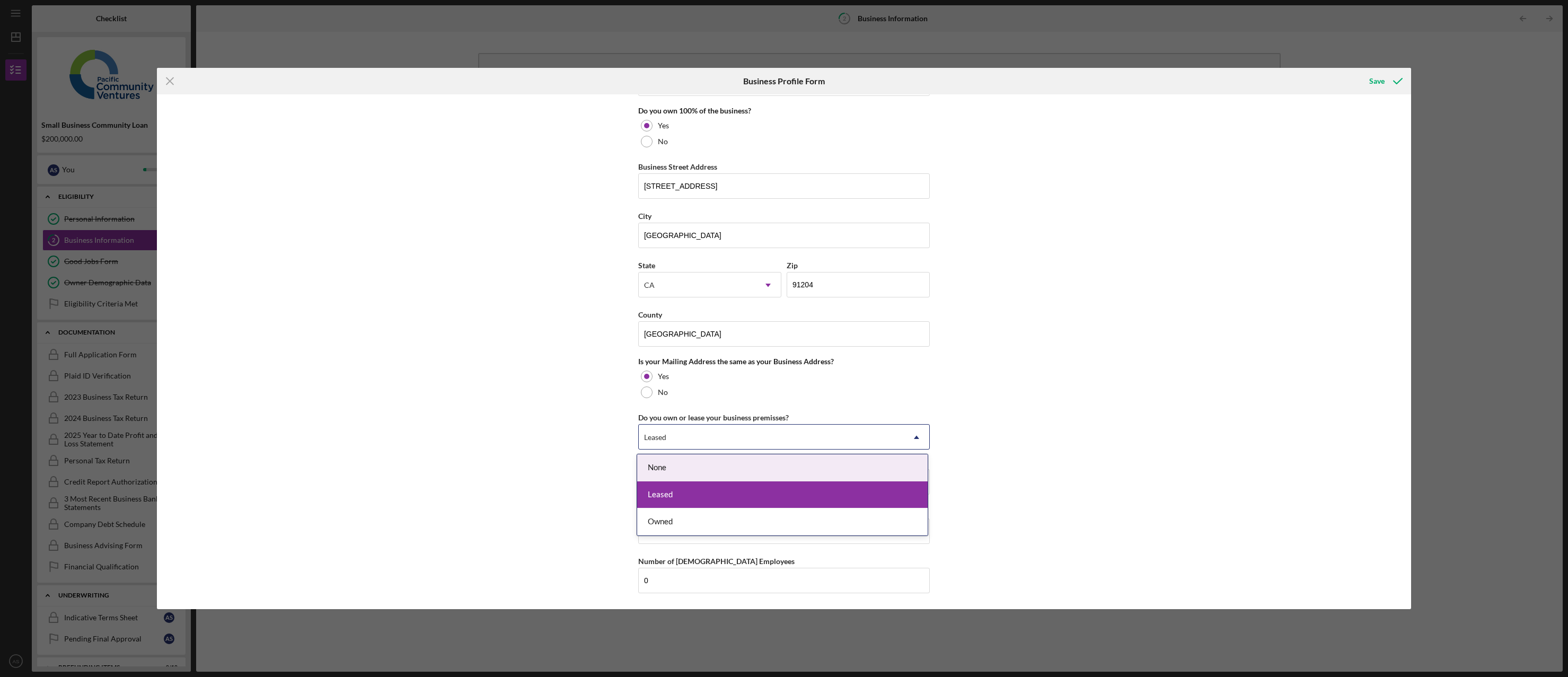
click at [786, 430] on div "Leased" at bounding box center [771, 437] width 265 height 25
click at [742, 492] on div "Leased" at bounding box center [782, 494] width 290 height 27
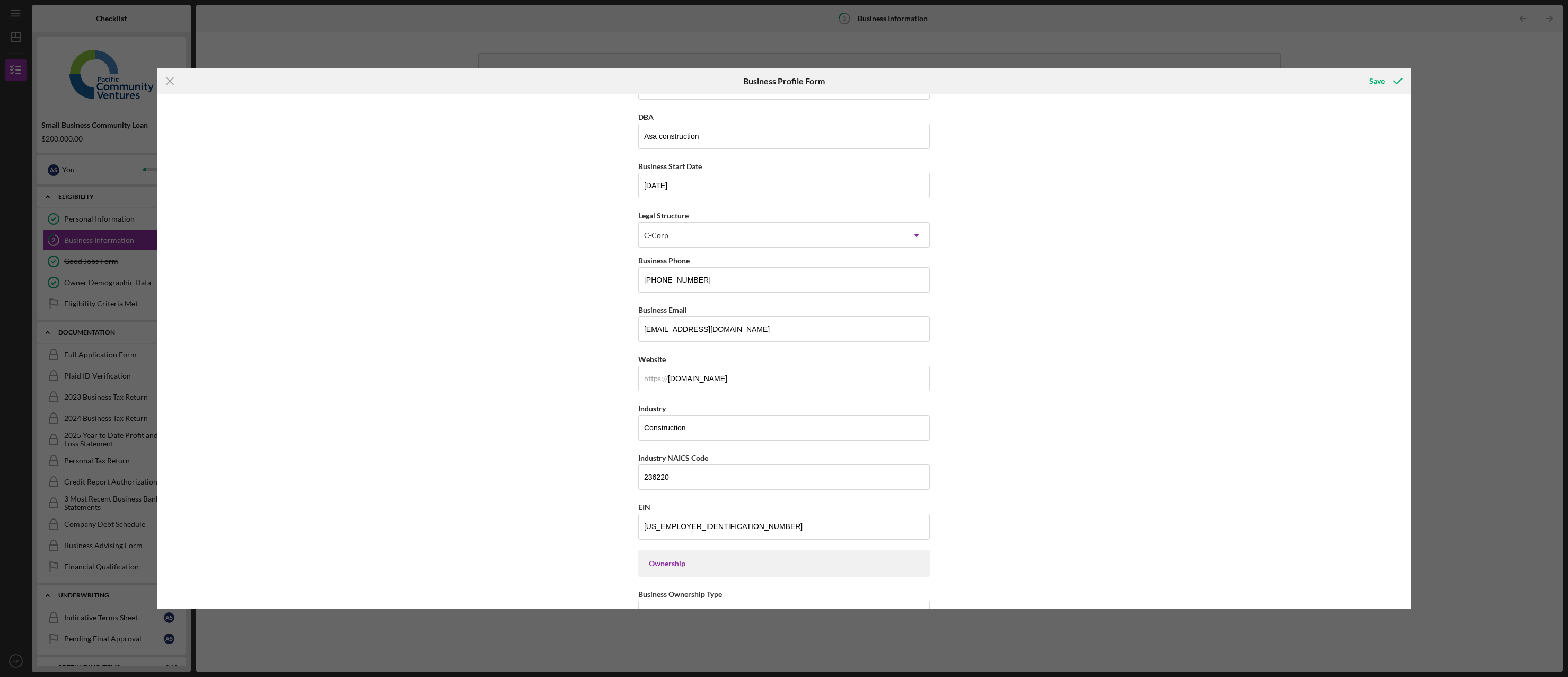
scroll to position [0, 0]
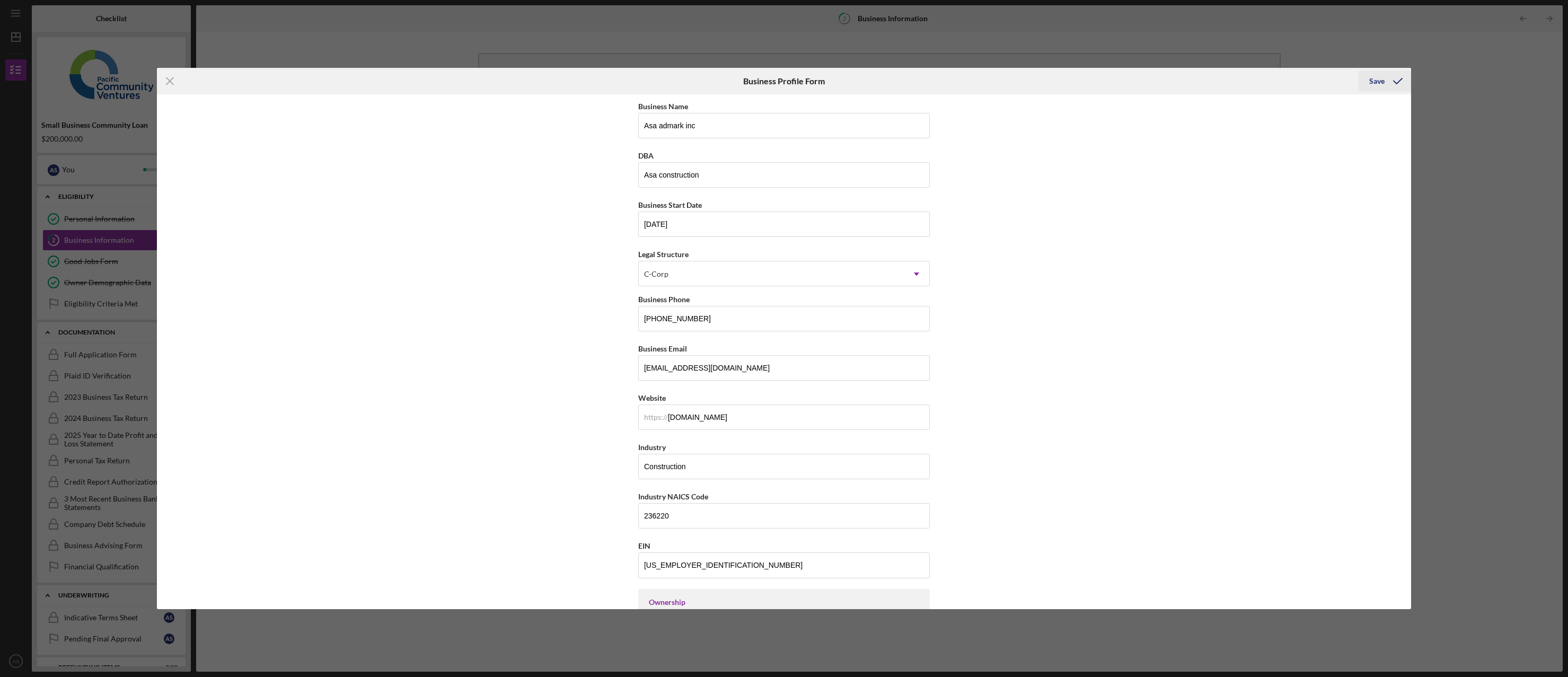
click at [1380, 87] on div "Save" at bounding box center [1377, 81] width 15 height 21
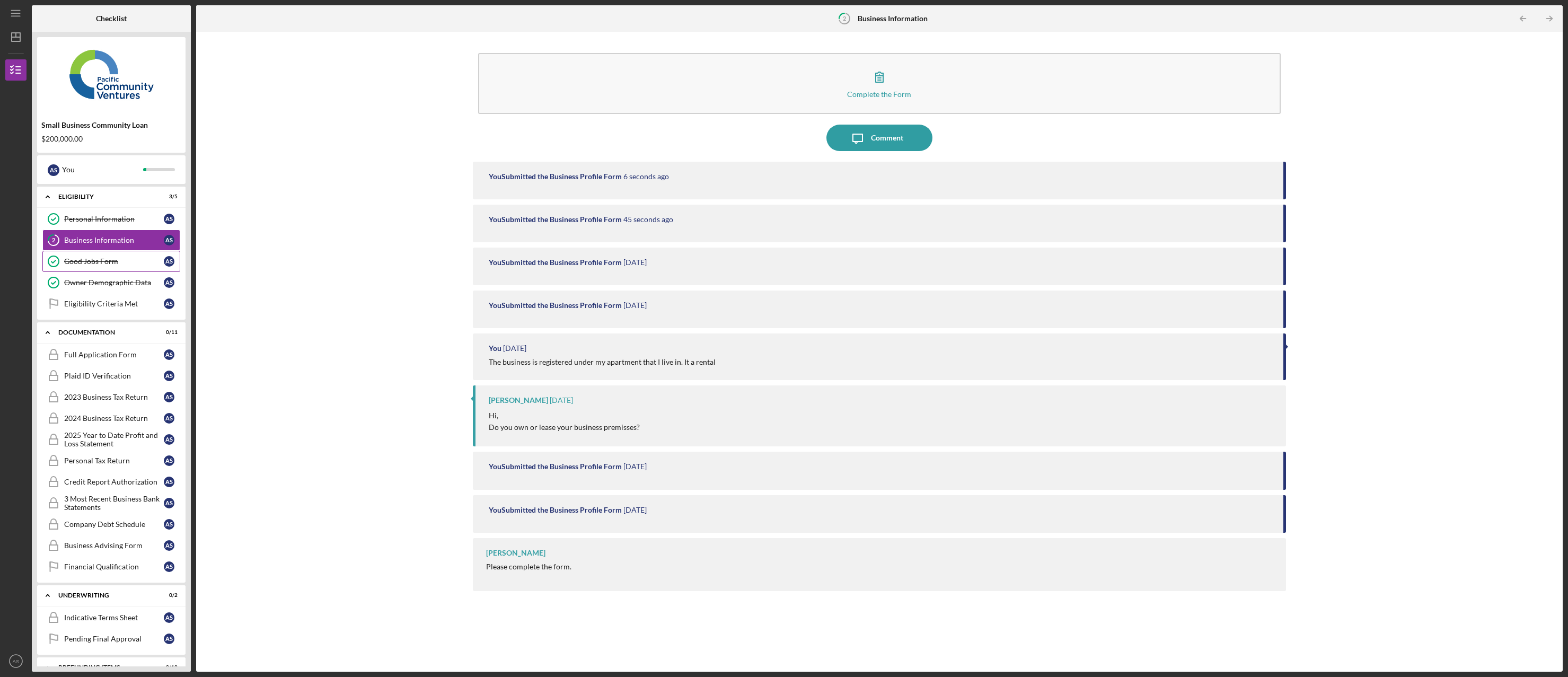
click at [104, 262] on div "Good Jobs Form" at bounding box center [113, 261] width 100 height 9
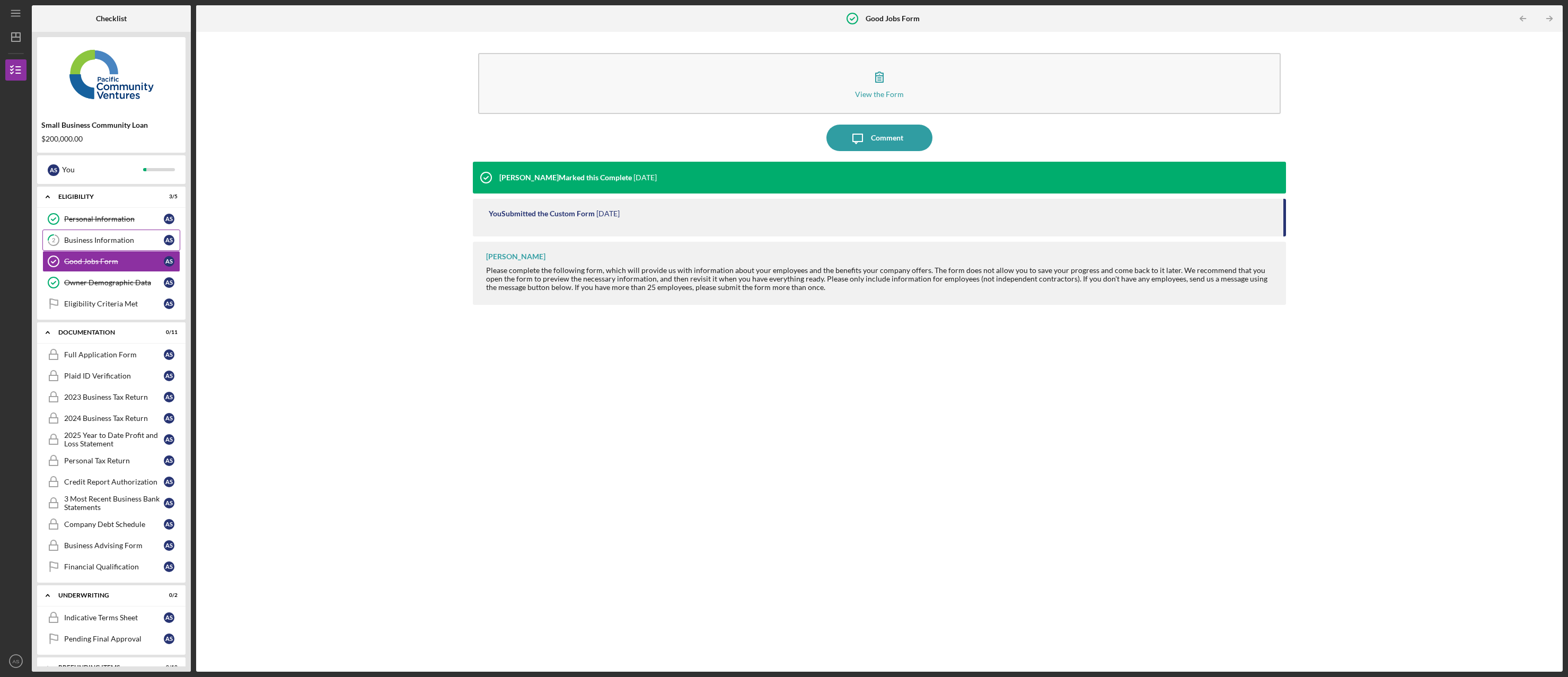
click at [88, 238] on div "Business Information" at bounding box center [113, 240] width 100 height 9
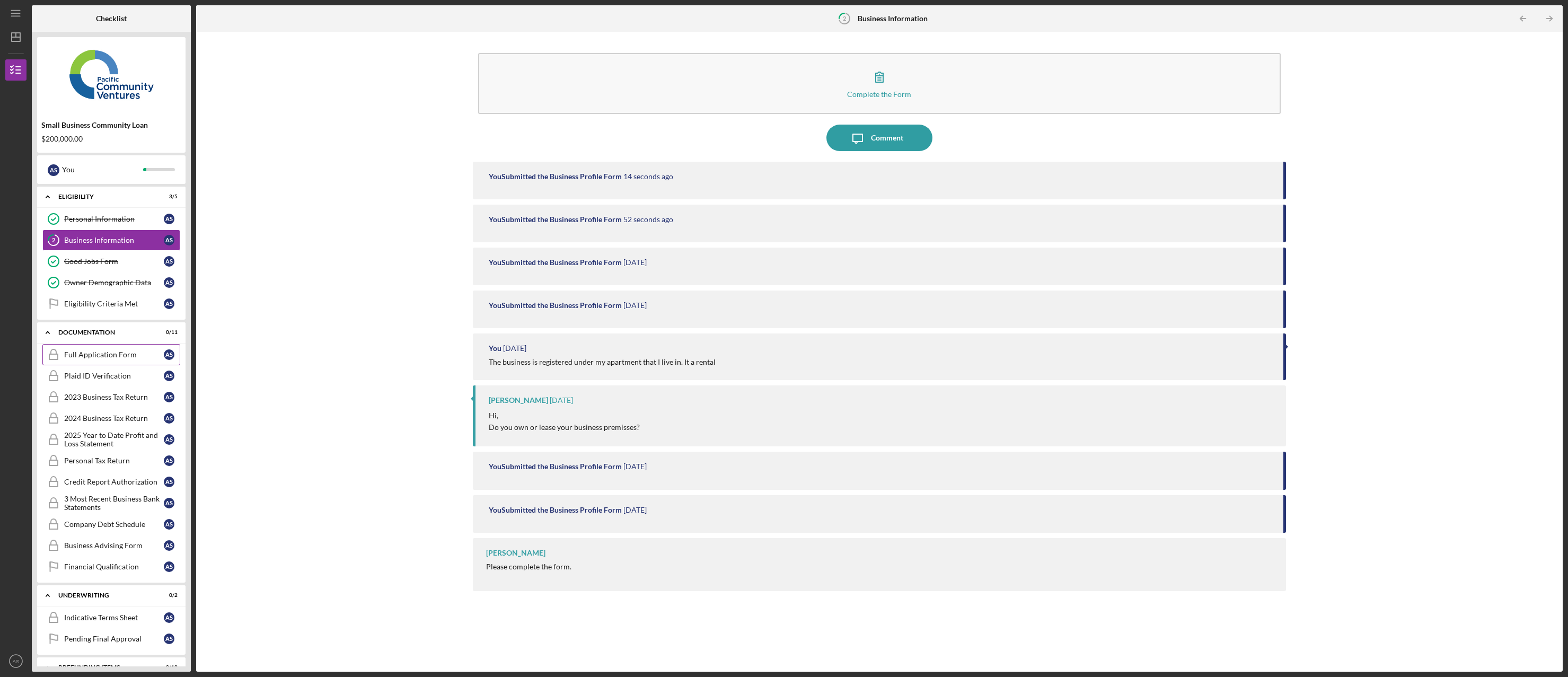
click at [107, 352] on div "Full Application Form" at bounding box center [113, 354] width 100 height 9
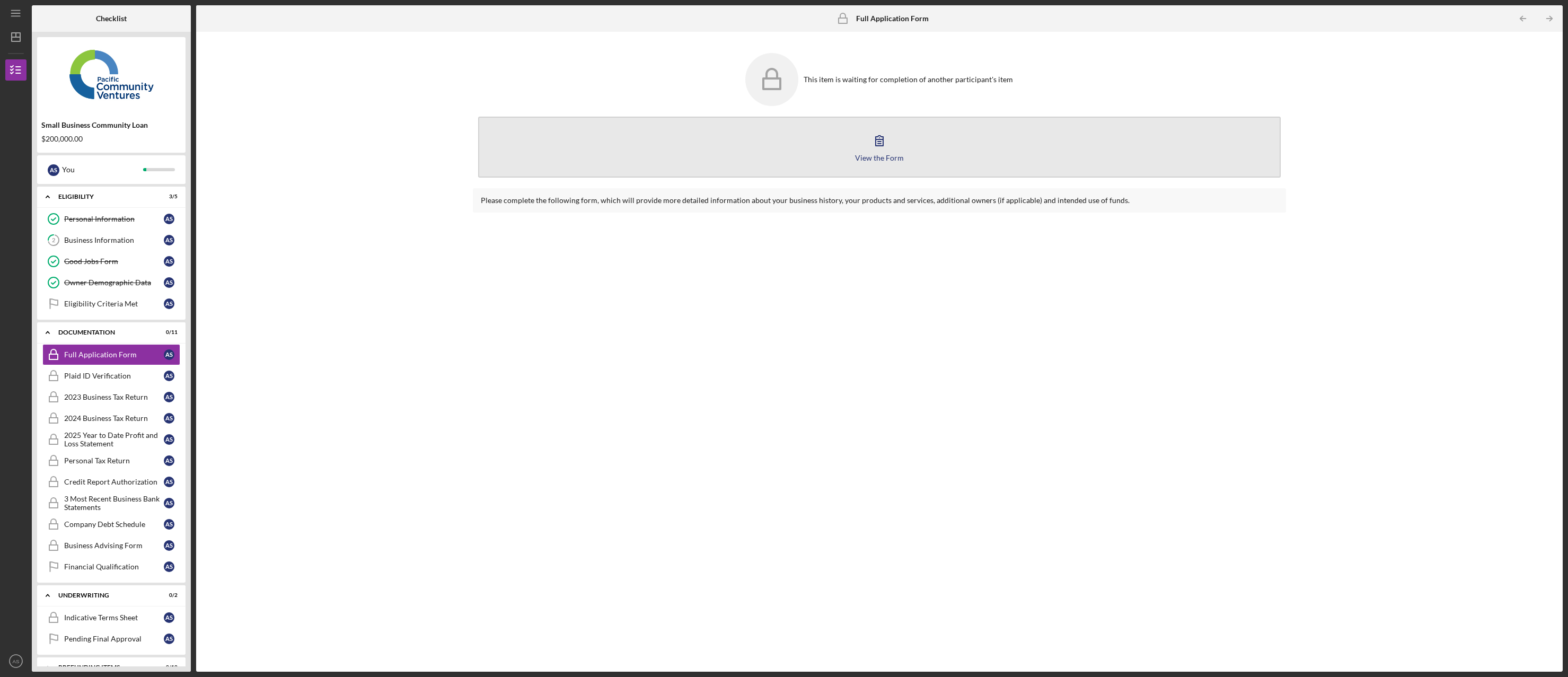
click at [871, 151] on icon "button" at bounding box center [880, 141] width 27 height 27
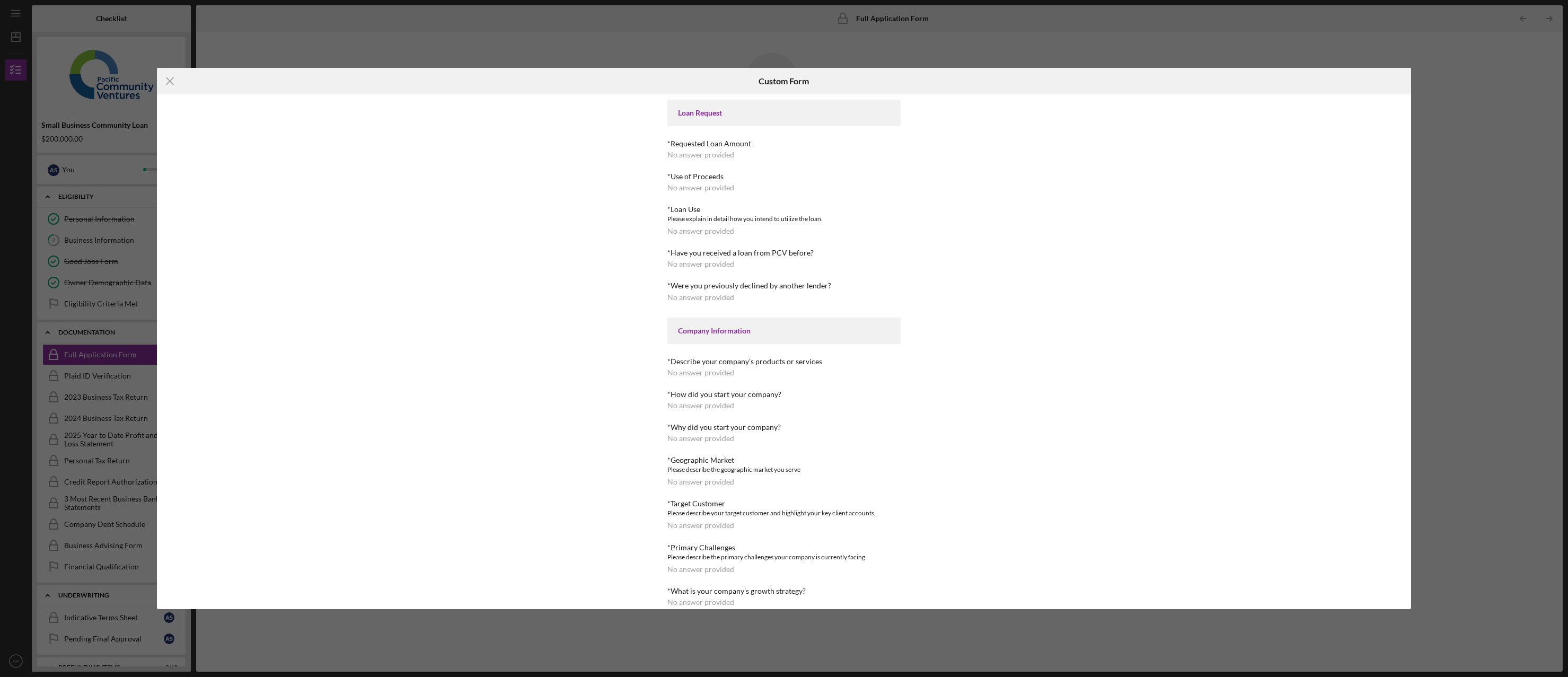
click at [157, 76] on icon "Icon/Menu Close" at bounding box center [170, 81] width 27 height 27
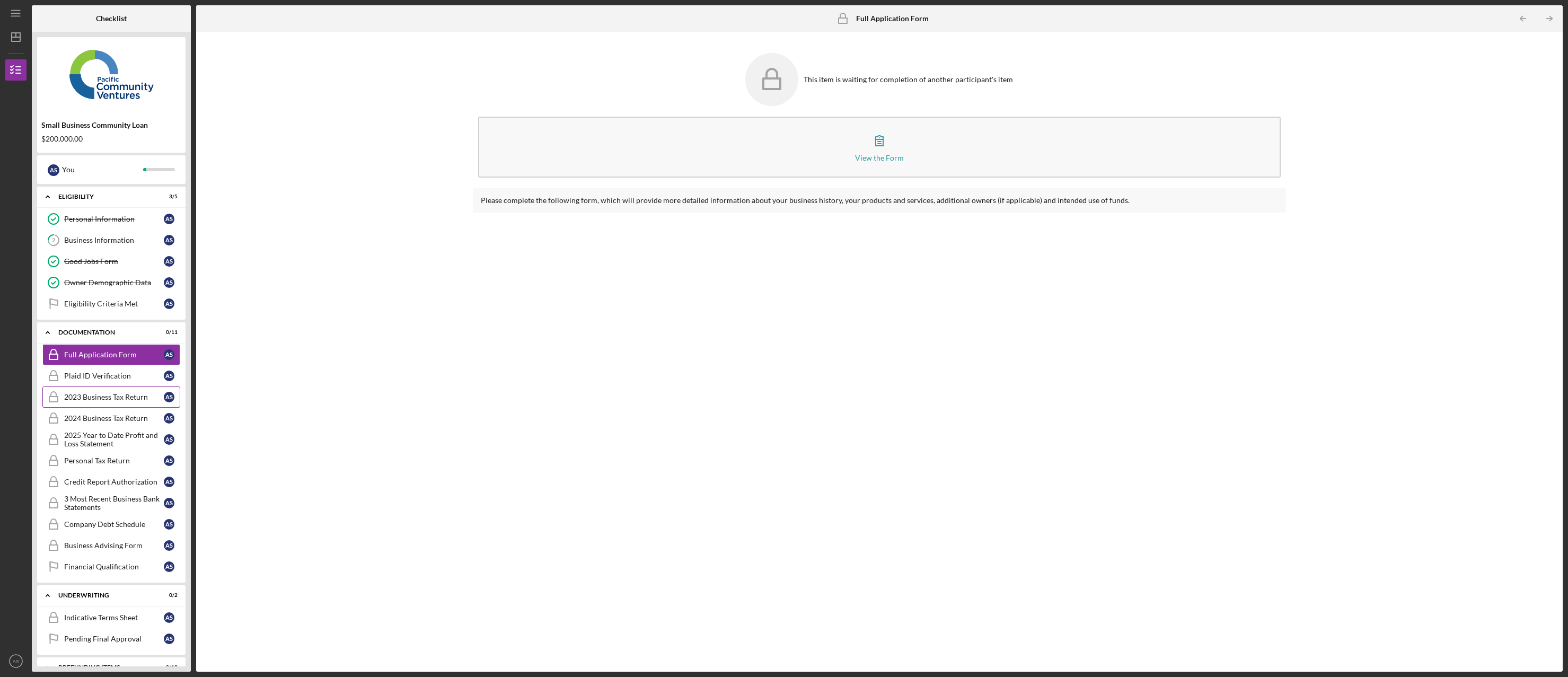
click at [105, 399] on div "2023 Business Tax Return" at bounding box center [113, 397] width 100 height 9
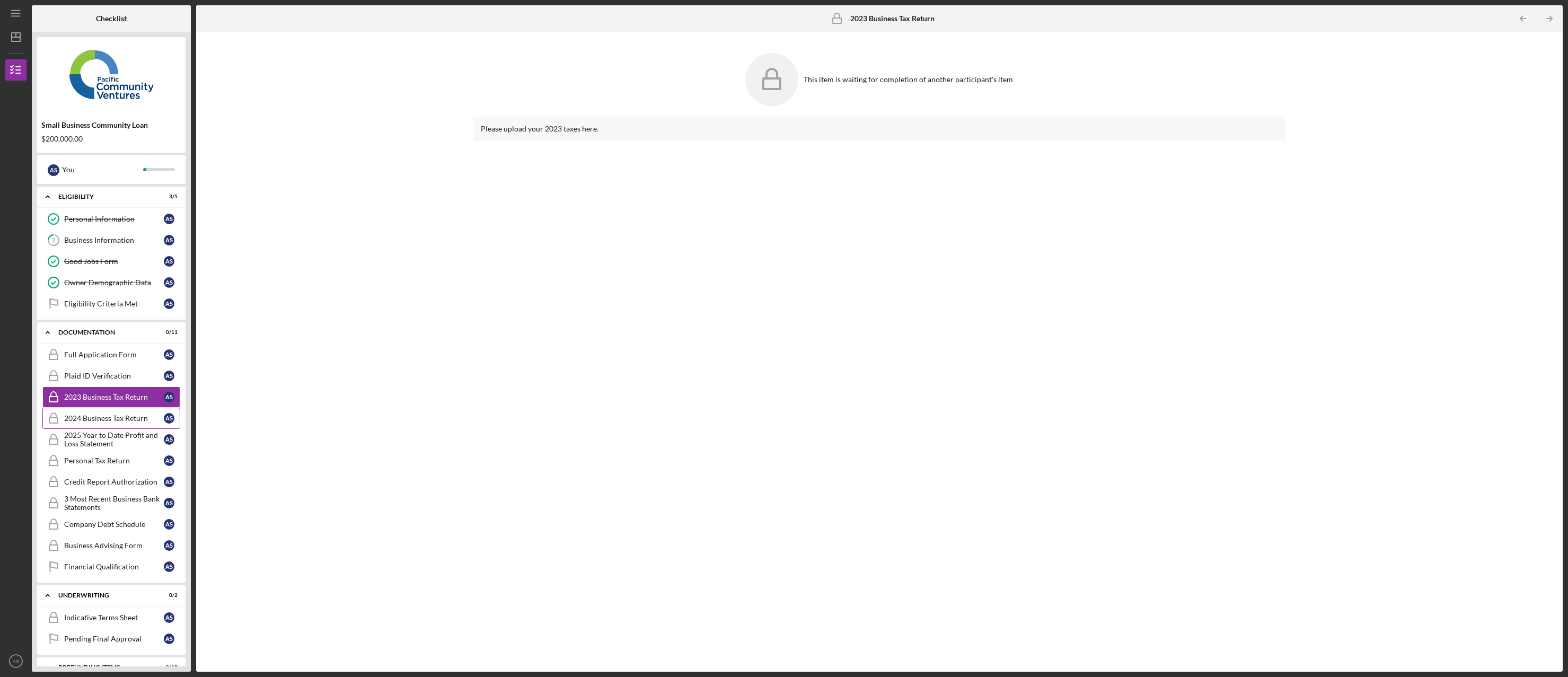
click at [110, 421] on div "2024 Business Tax Return" at bounding box center [113, 418] width 100 height 9
click at [107, 441] on div "2025 Year to Date Profit and Loss Statement" at bounding box center [113, 440] width 100 height 17
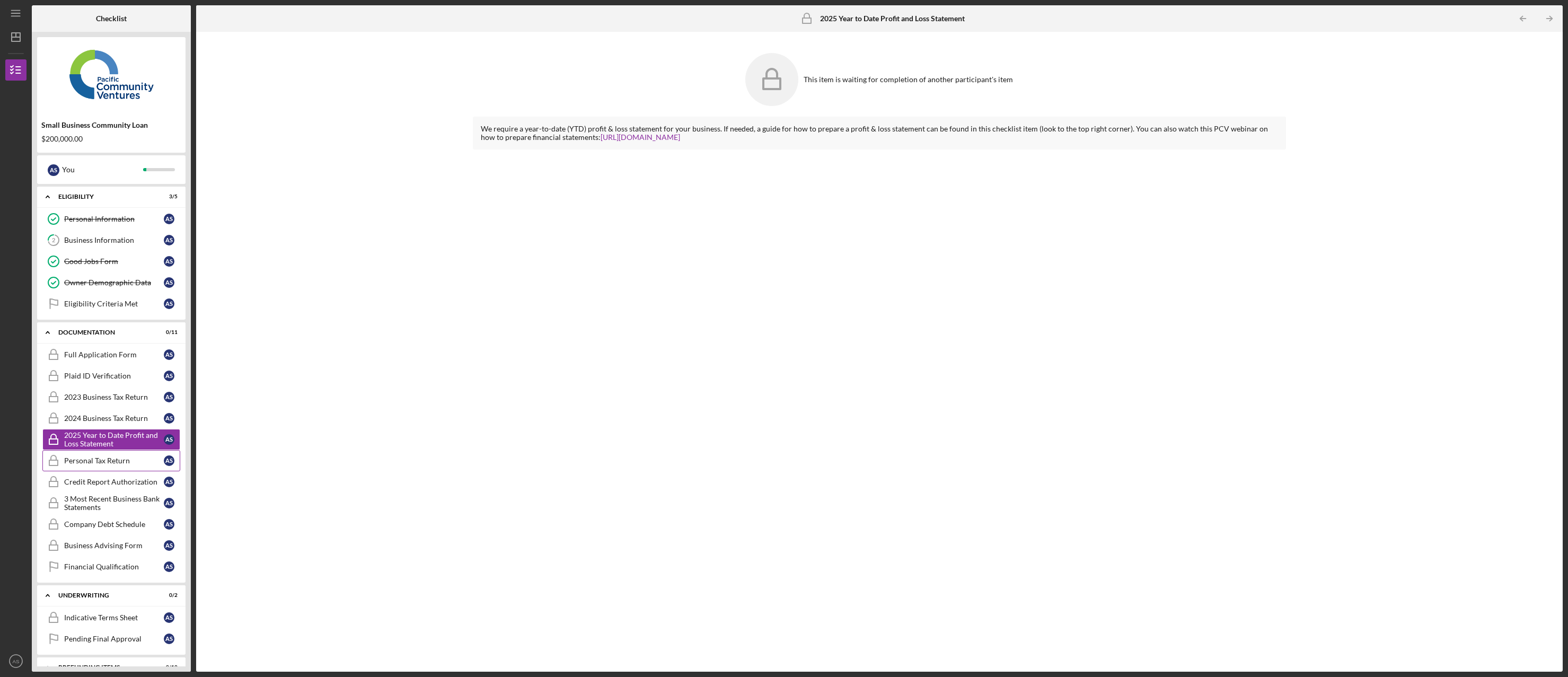
click at [116, 462] on div "Personal Tax Return" at bounding box center [113, 460] width 100 height 9
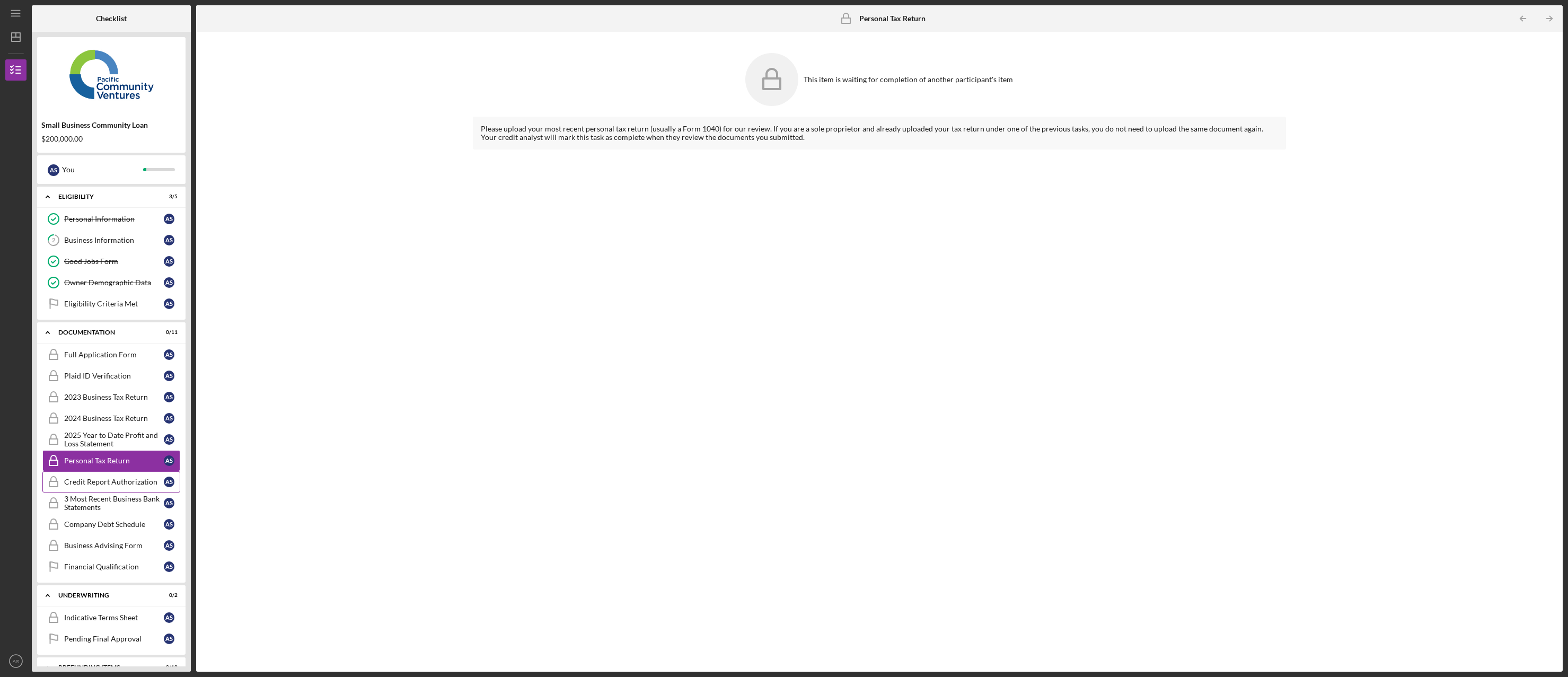
click at [115, 486] on div "Credit Report Authorization" at bounding box center [113, 482] width 100 height 9
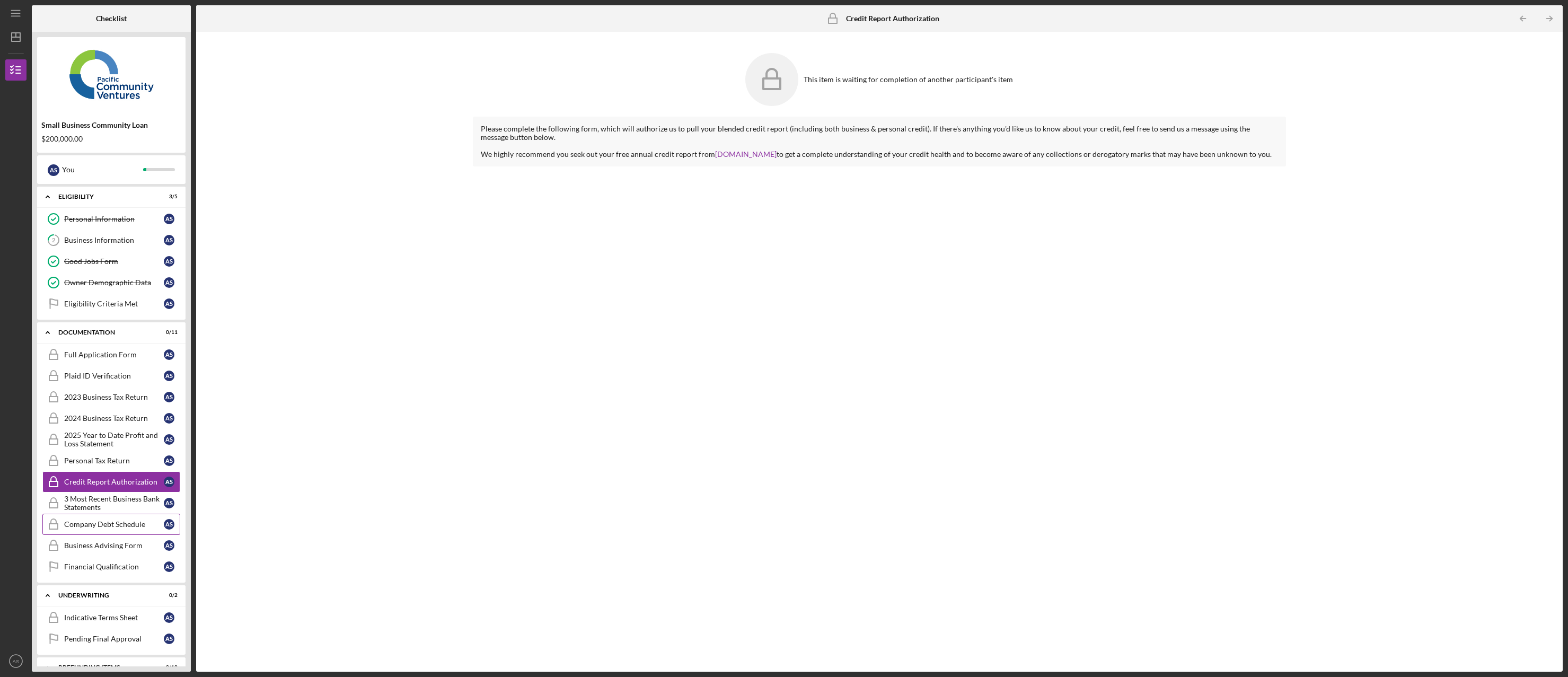
scroll to position [106, 0]
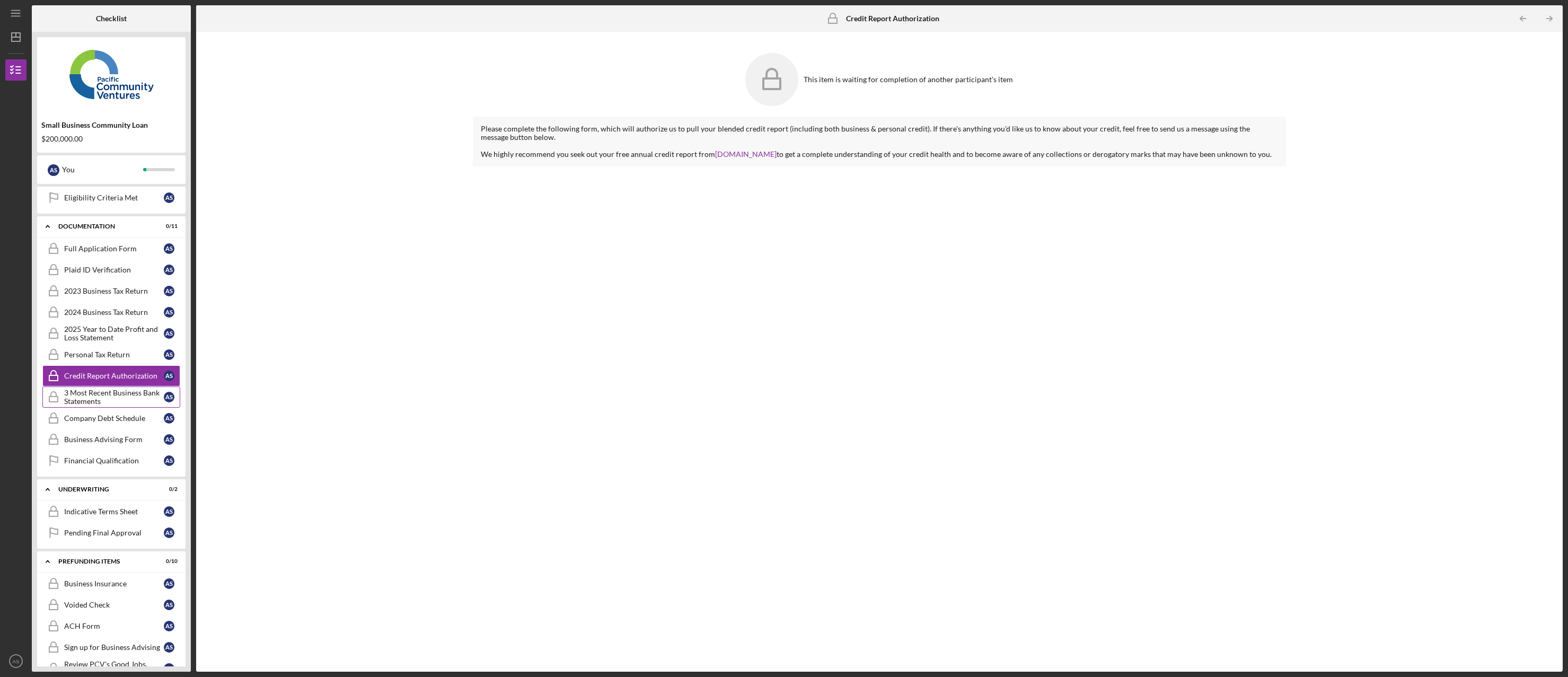
click at [128, 401] on div "3 Most Recent Business Bank Statements" at bounding box center [113, 397] width 100 height 17
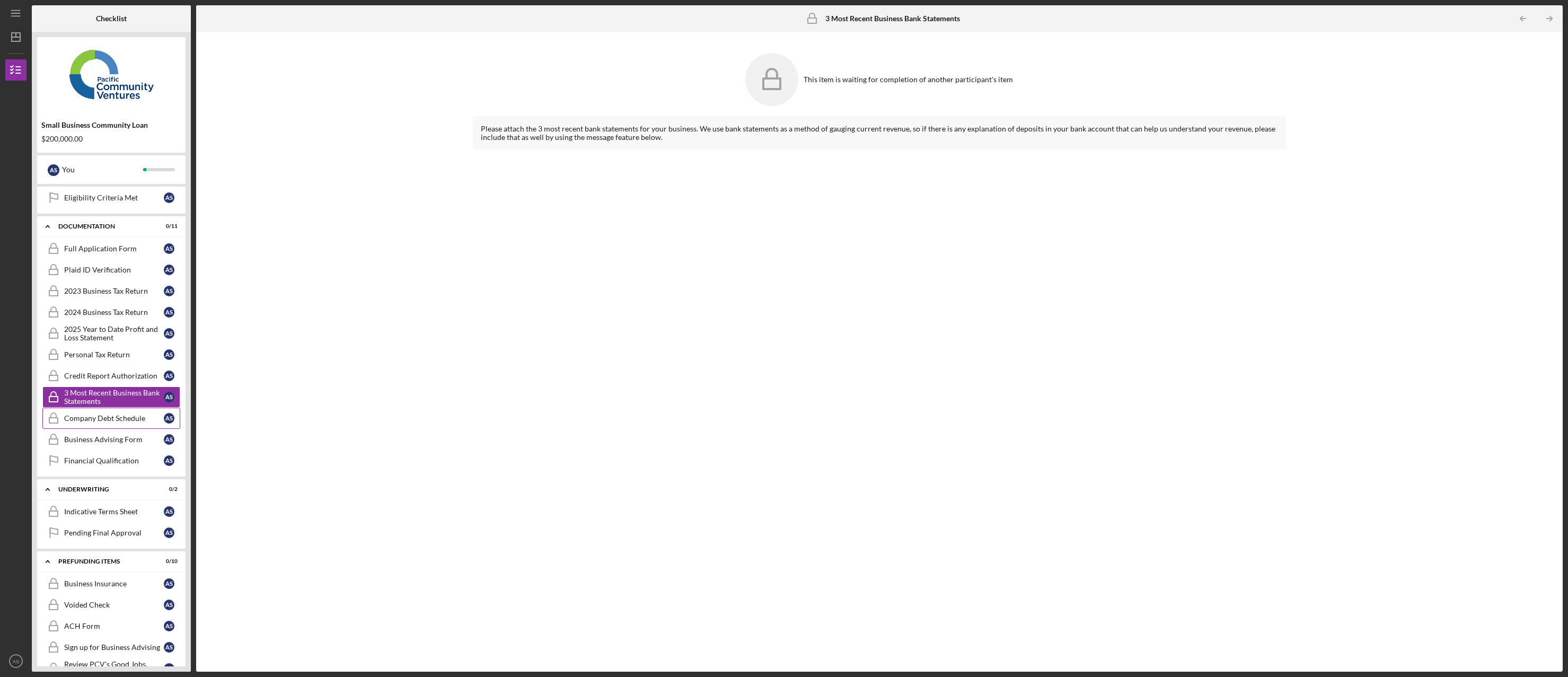
click at [126, 420] on div "Company Debt Schedule" at bounding box center [113, 418] width 100 height 9
click at [121, 441] on div "Business Advising Form" at bounding box center [113, 439] width 100 height 9
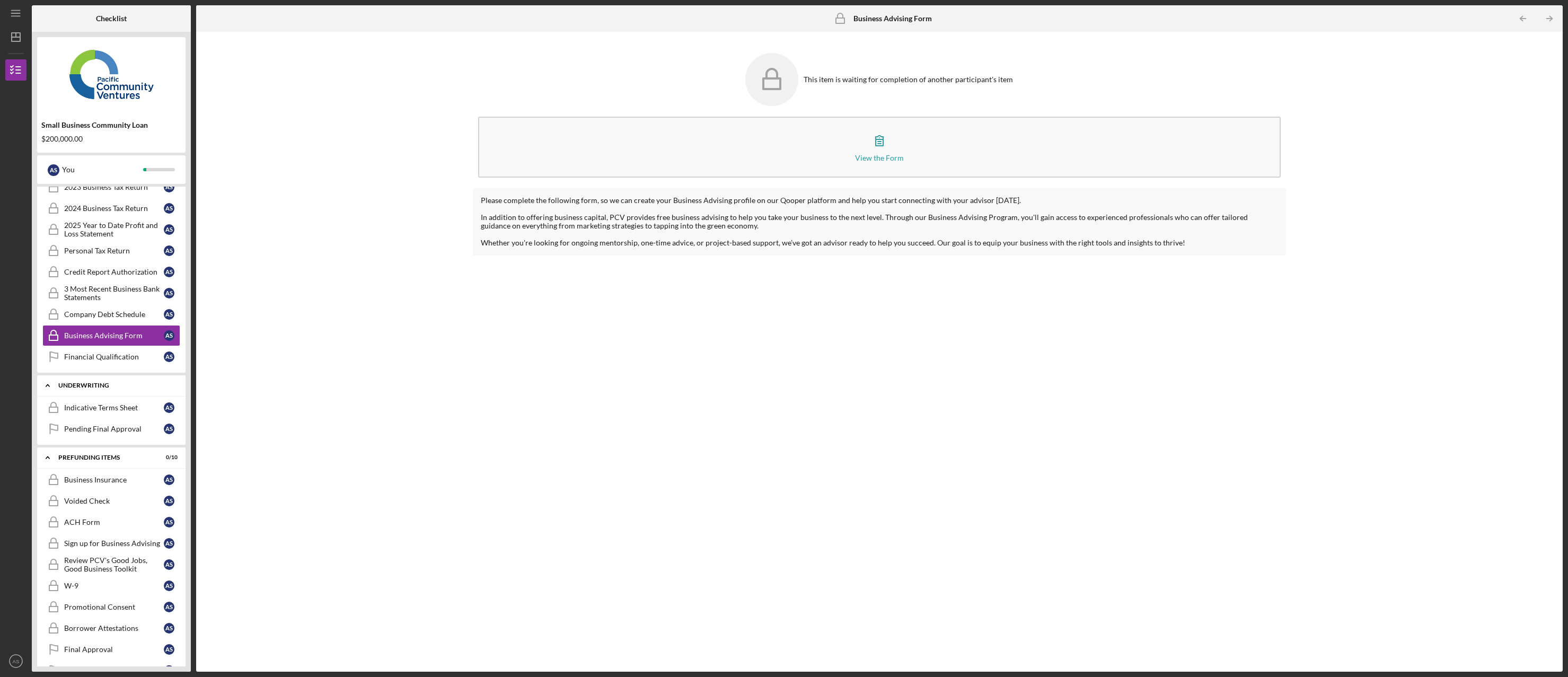
scroll to position [212, 0]
click at [114, 362] on link "Financial Qualification Financial Qualification A S" at bounding box center [111, 354] width 138 height 21
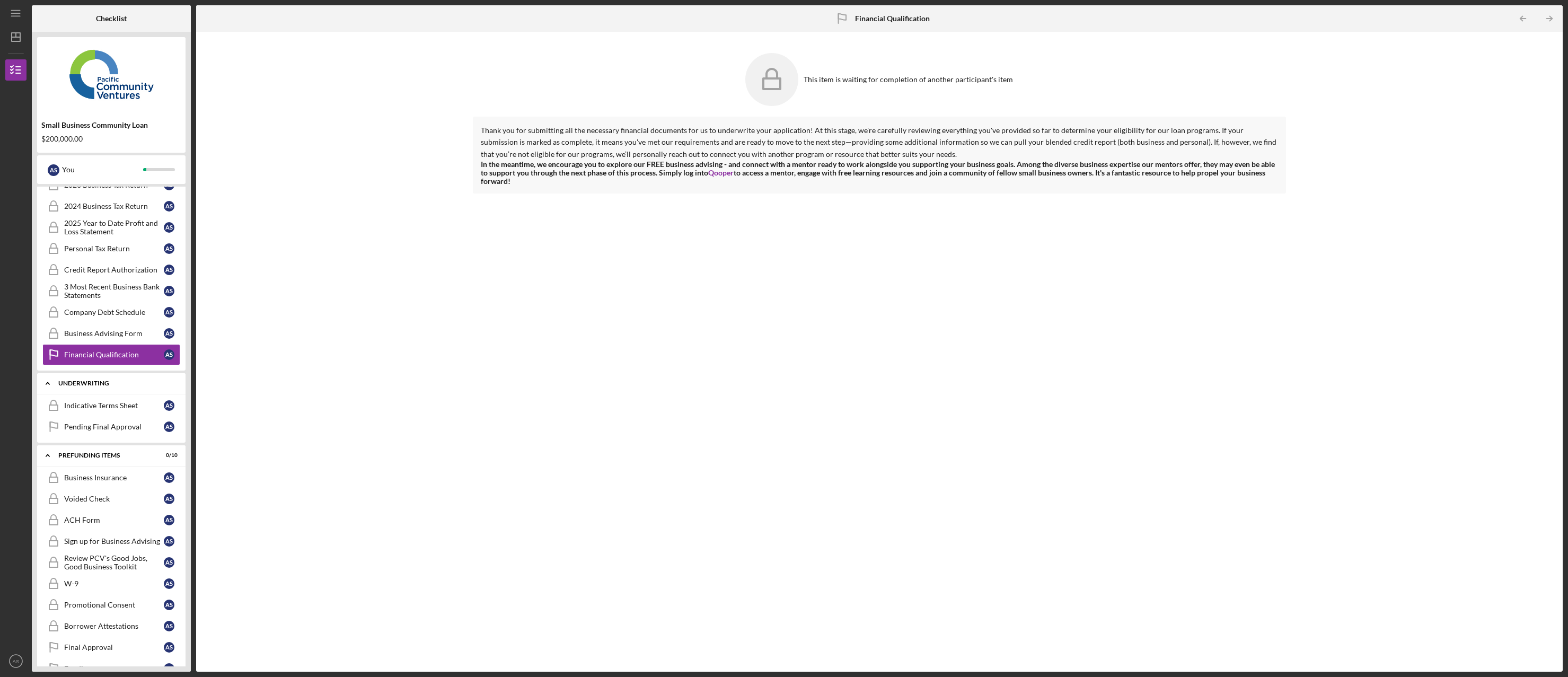
scroll to position [235, 0]
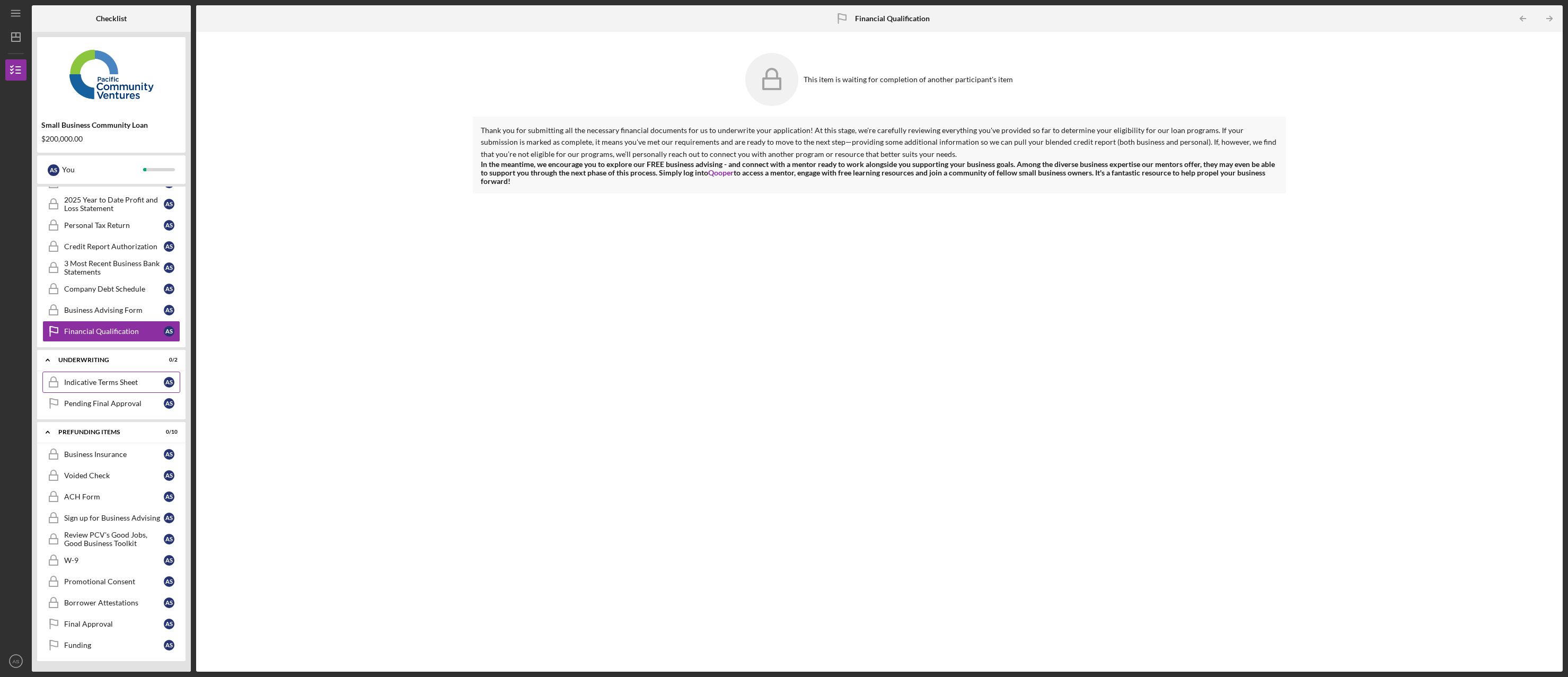
click at [139, 383] on div "Indicative Terms Sheet" at bounding box center [113, 382] width 100 height 9
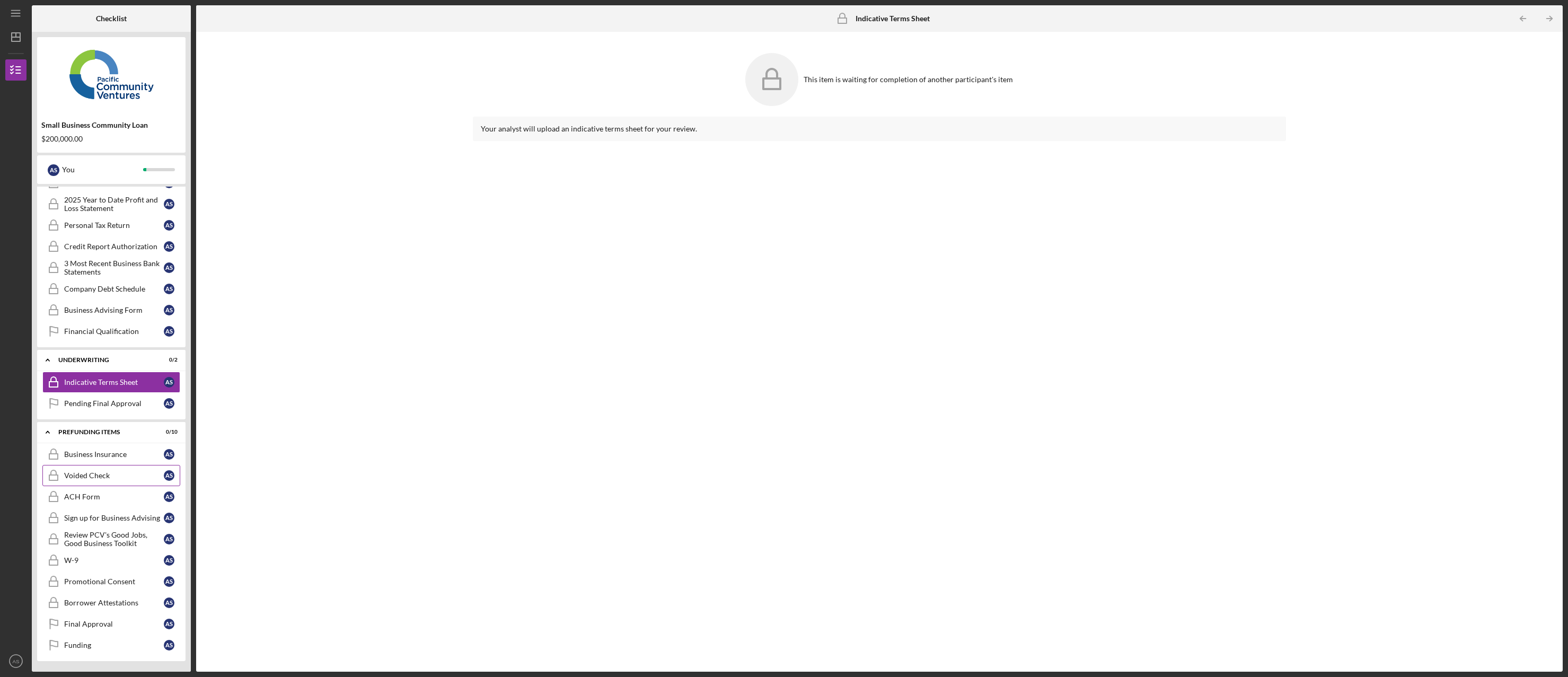
click at [110, 476] on div "Voided Check" at bounding box center [113, 475] width 100 height 9
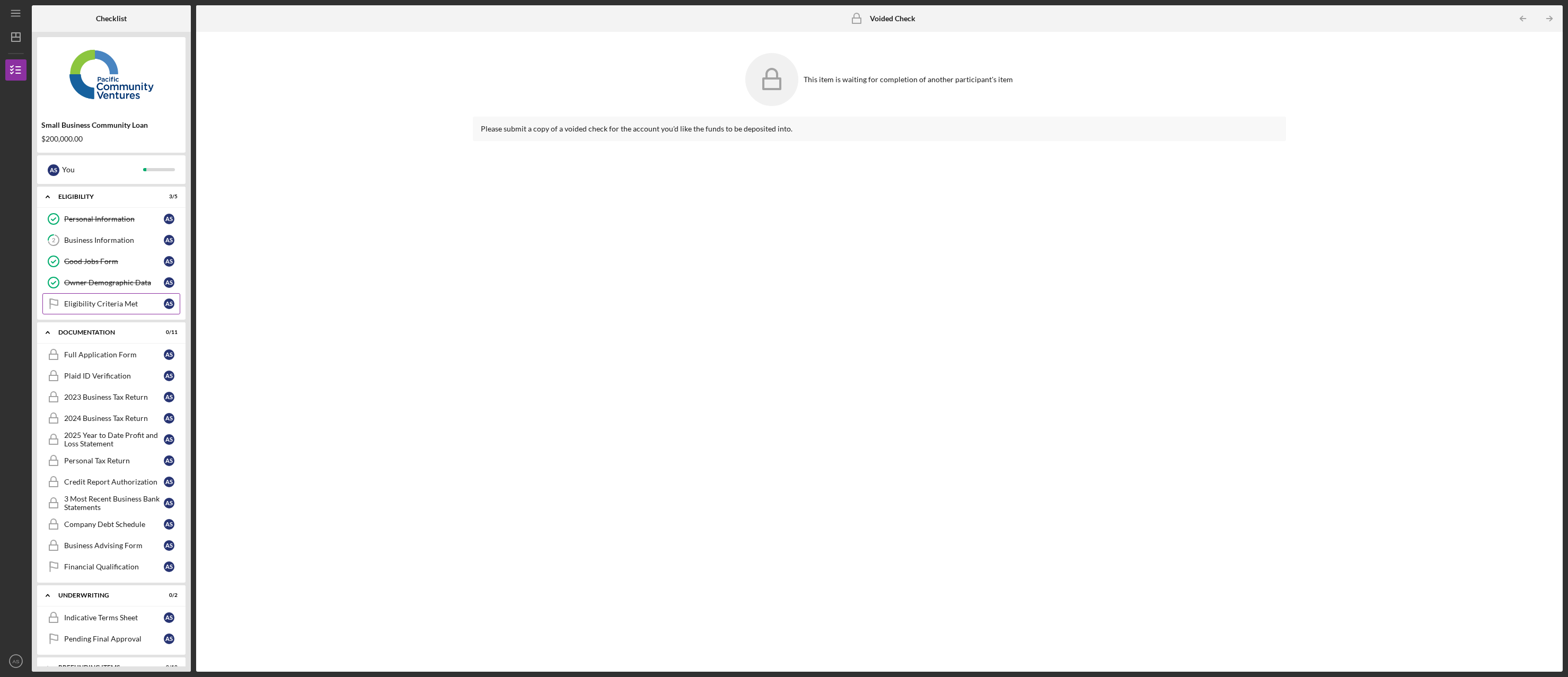
click at [95, 309] on link "Eligibility Criteria Met Eligibility Criteria Met A S" at bounding box center [111, 304] width 138 height 21
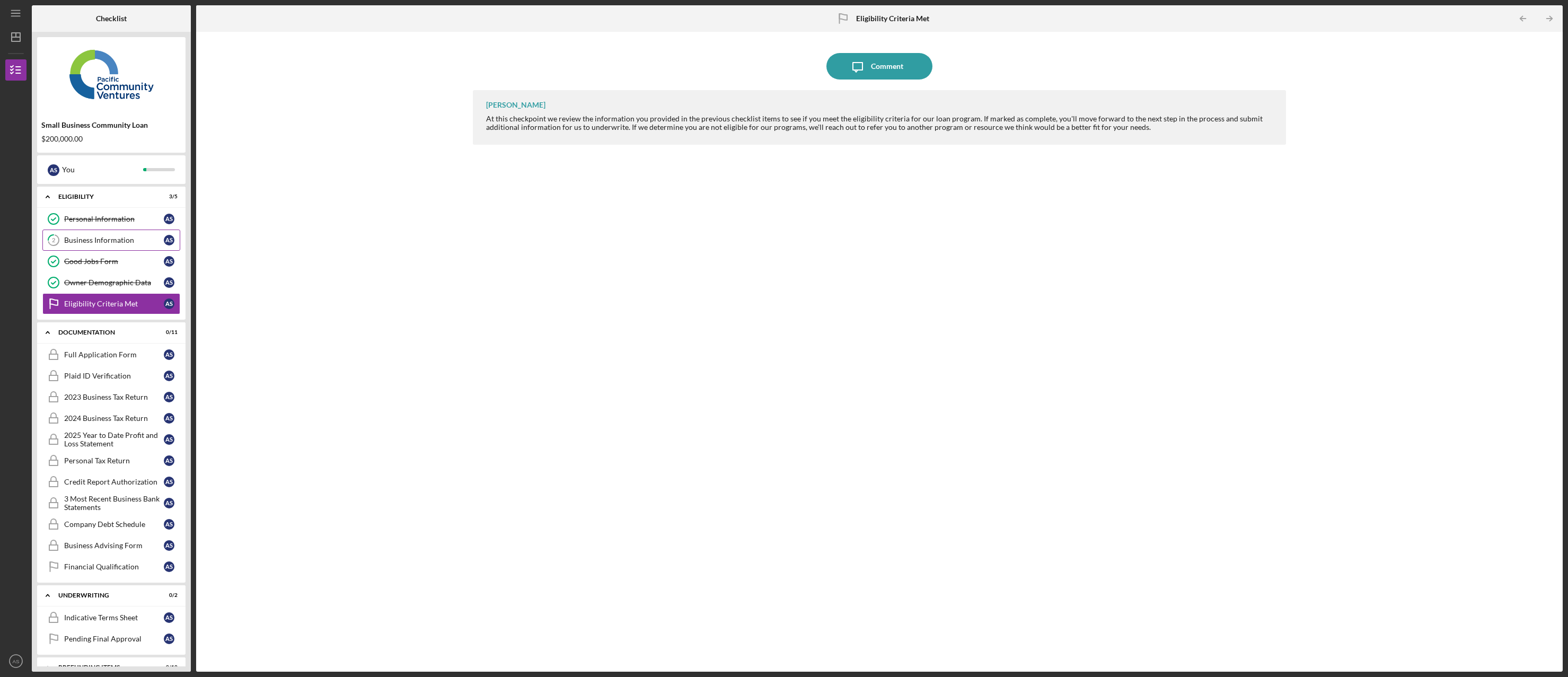
click at [104, 240] on div "Business Information" at bounding box center [113, 240] width 100 height 9
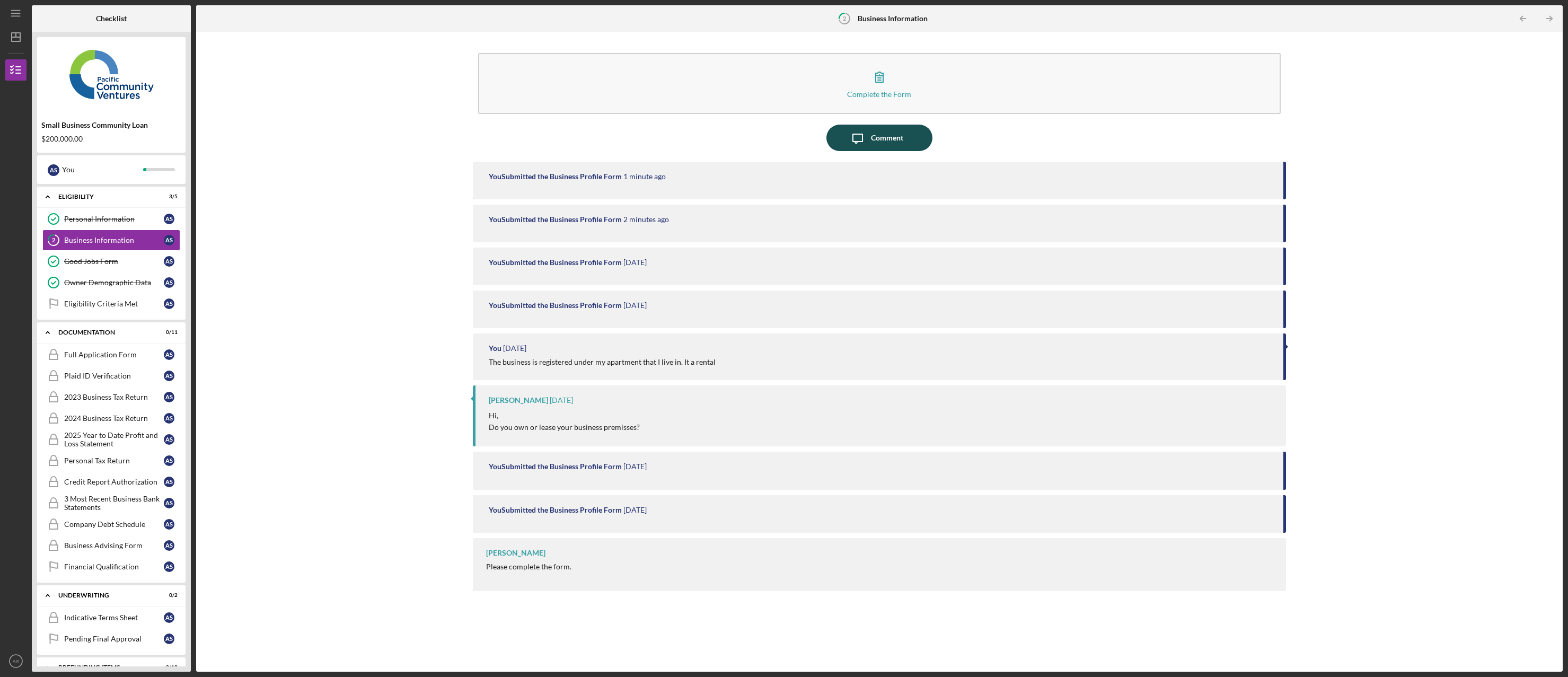
click at [887, 146] on div "Comment" at bounding box center [887, 138] width 32 height 27
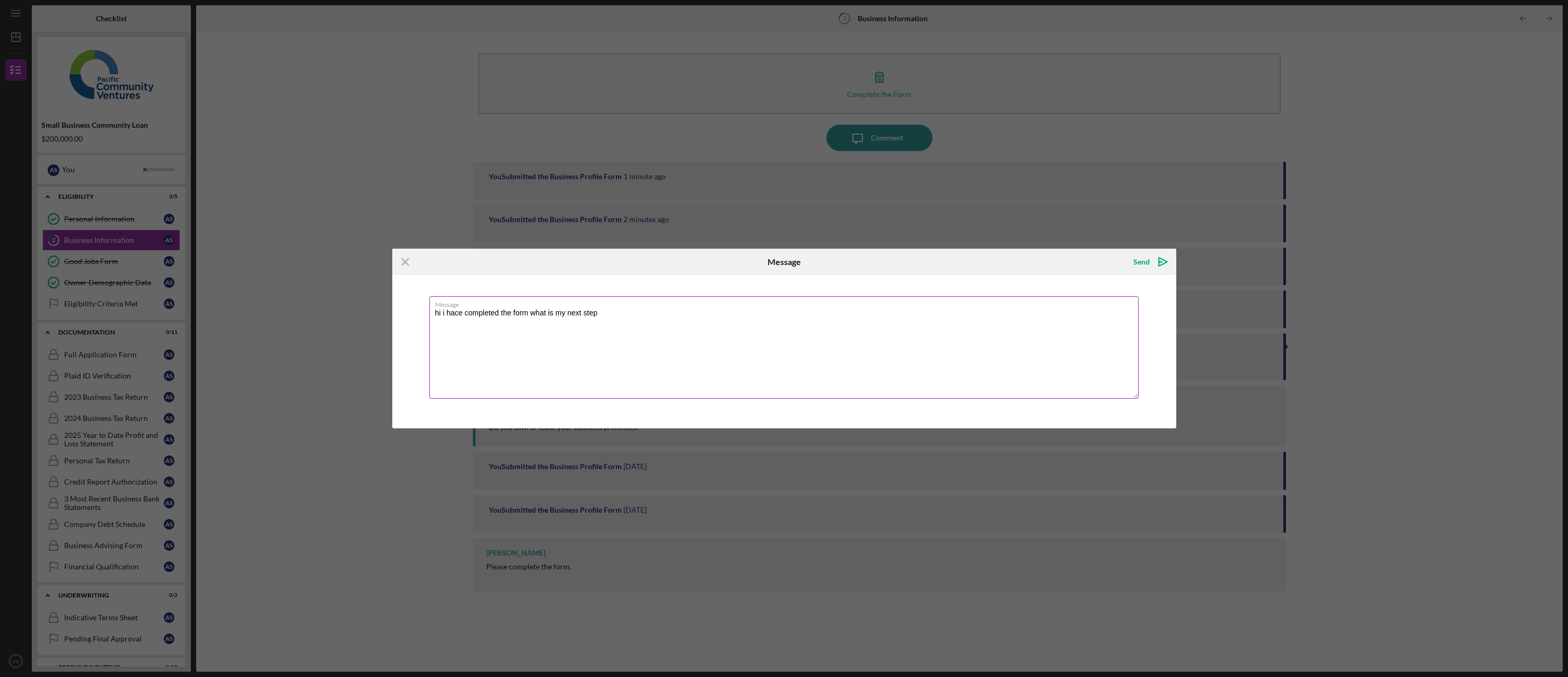
drag, startPoint x: 452, startPoint y: 312, endPoint x: 551, endPoint y: 357, distance: 108.7
click at [684, 376] on textarea "hi i hace completed the form what is my next step" at bounding box center [784, 347] width 709 height 102
click at [461, 316] on textarea "hi i hace completed the form what is my next step" at bounding box center [784, 347] width 709 height 102
drag, startPoint x: 439, startPoint y: 315, endPoint x: 420, endPoint y: 314, distance: 19.0
click at [421, 315] on div "Message hi i have completed the form what is my next step" at bounding box center [784, 351] width 784 height 152
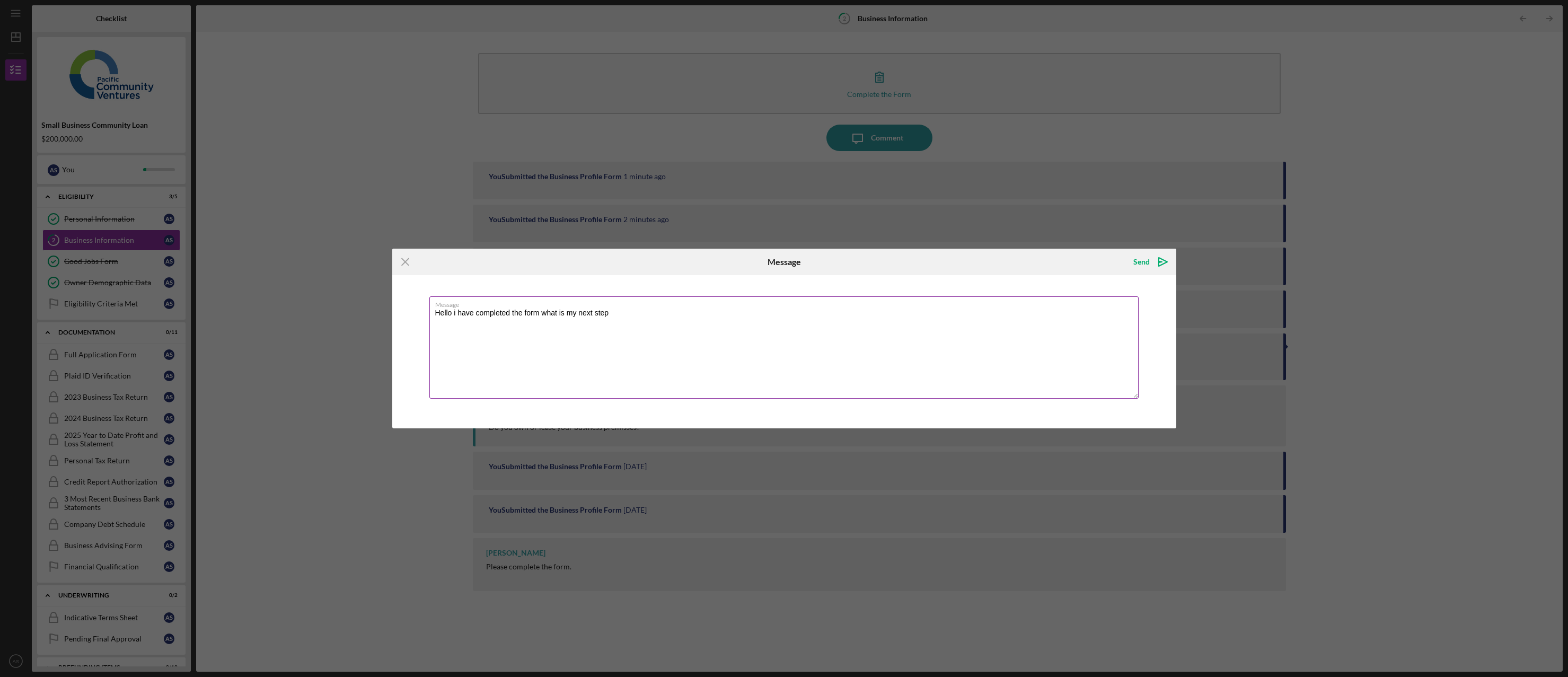
click at [456, 318] on textarea "Hello i have completed the form what is my next step" at bounding box center [784, 347] width 709 height 102
click at [543, 352] on textarea "Hello I have completed the form what is my next step" at bounding box center [784, 347] width 709 height 102
click at [659, 320] on textarea "Hello I have completed the form what is my next step" at bounding box center [784, 347] width 709 height 102
type textarea "Hello I have completed the form what is my next step?"
click at [1151, 268] on icon "Icon/icon-invite-send" at bounding box center [1162, 262] width 27 height 27
